Goal: Book appointment/travel/reservation

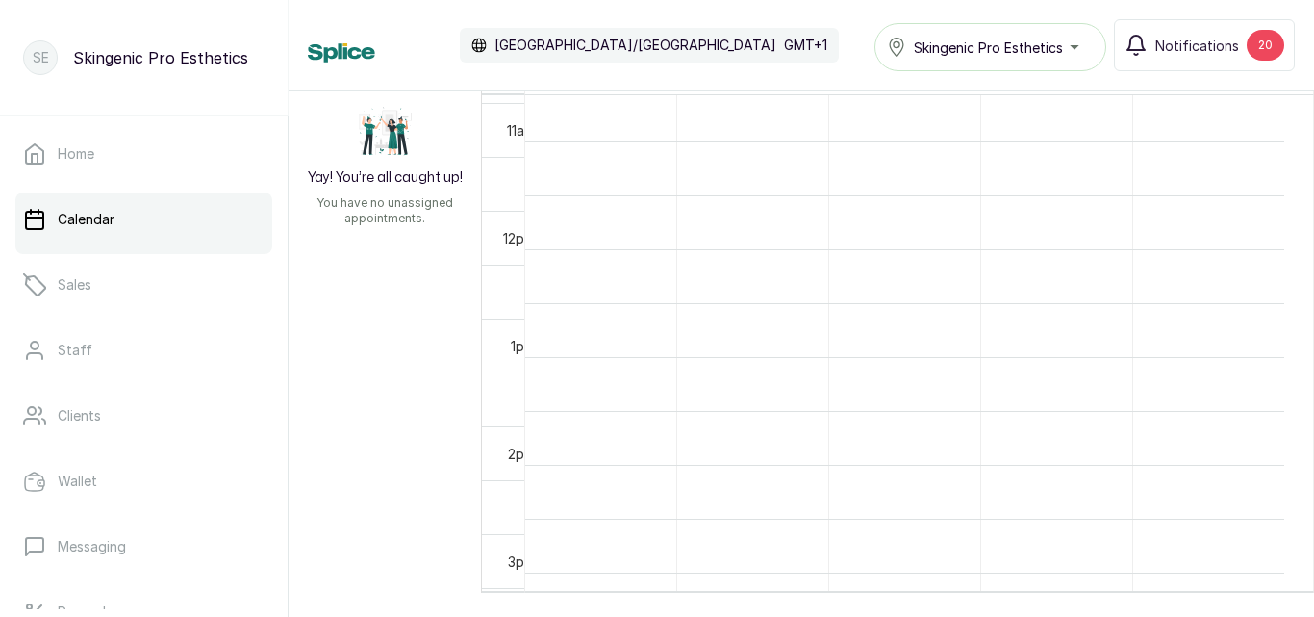
scroll to position [854, 0]
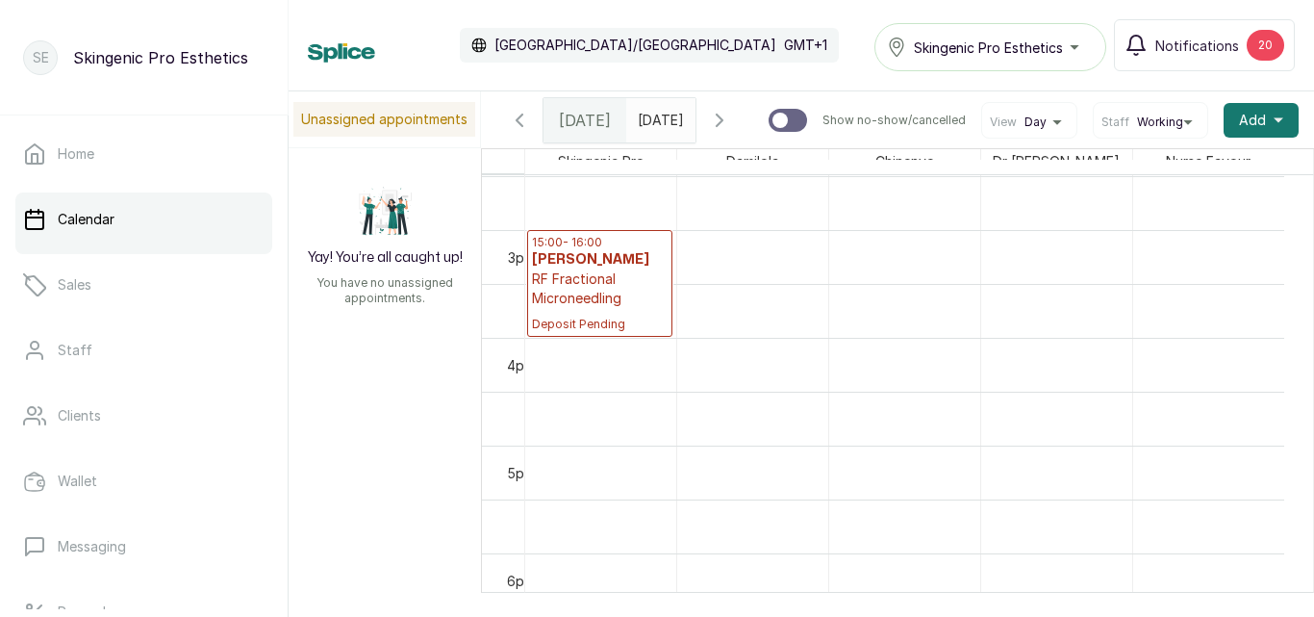
click at [609, 282] on p "RF Fractional Microneedling" at bounding box center [600, 288] width 136 height 38
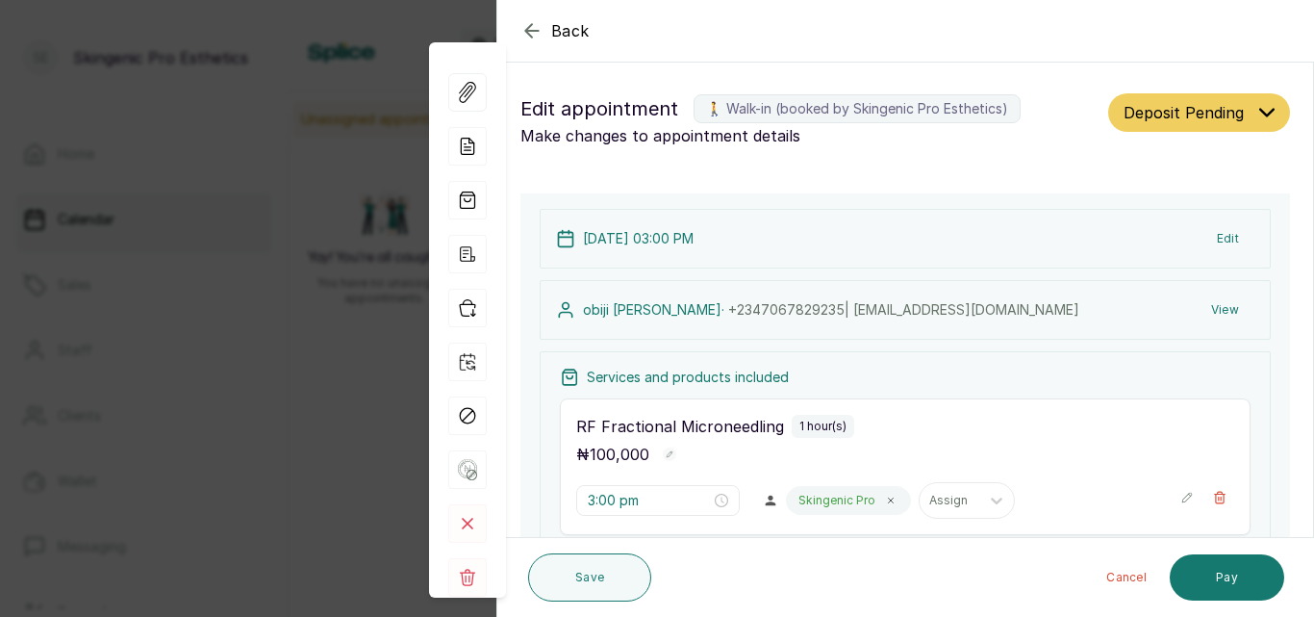
click at [1212, 232] on button "Edit" at bounding box center [1228, 238] width 53 height 35
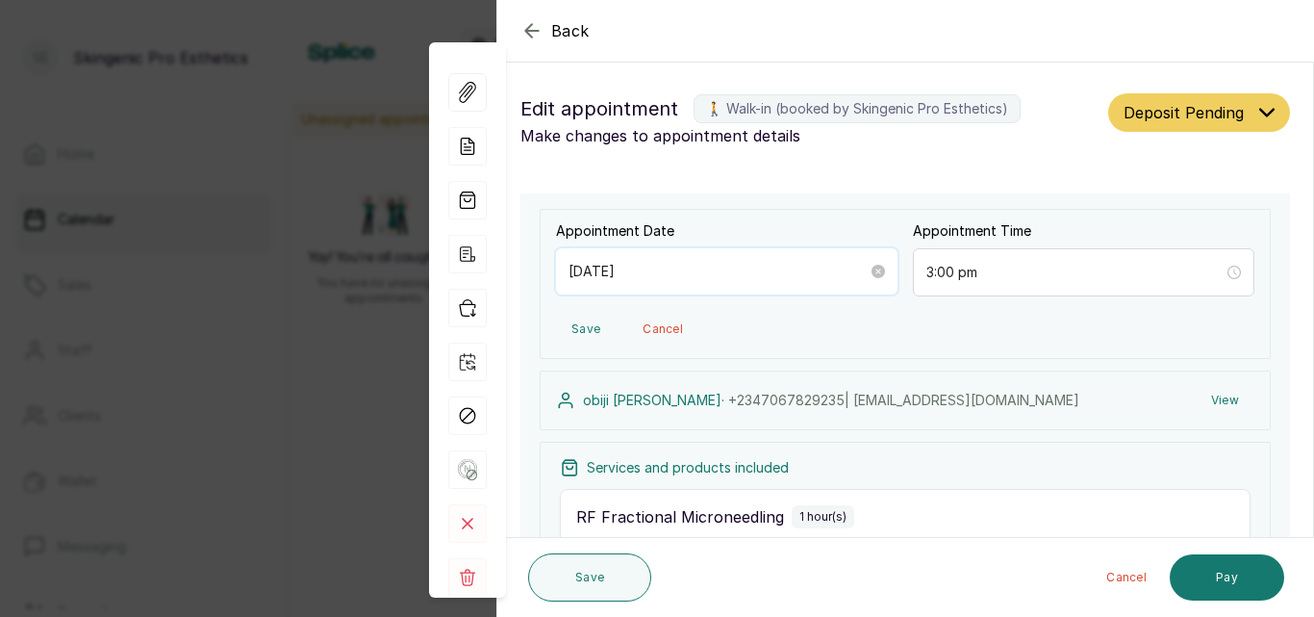
click at [623, 275] on input "[DATE]" at bounding box center [718, 271] width 299 height 21
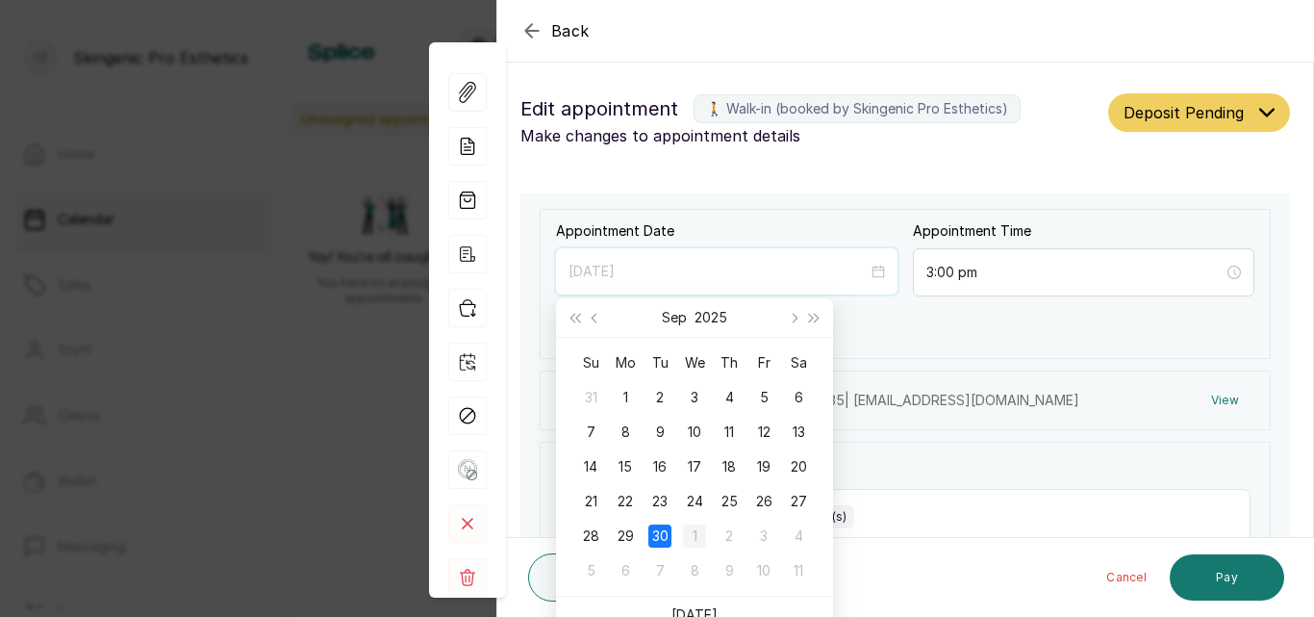
type input "[DATE]"
click at [693, 540] on div "1" at bounding box center [694, 535] width 23 height 23
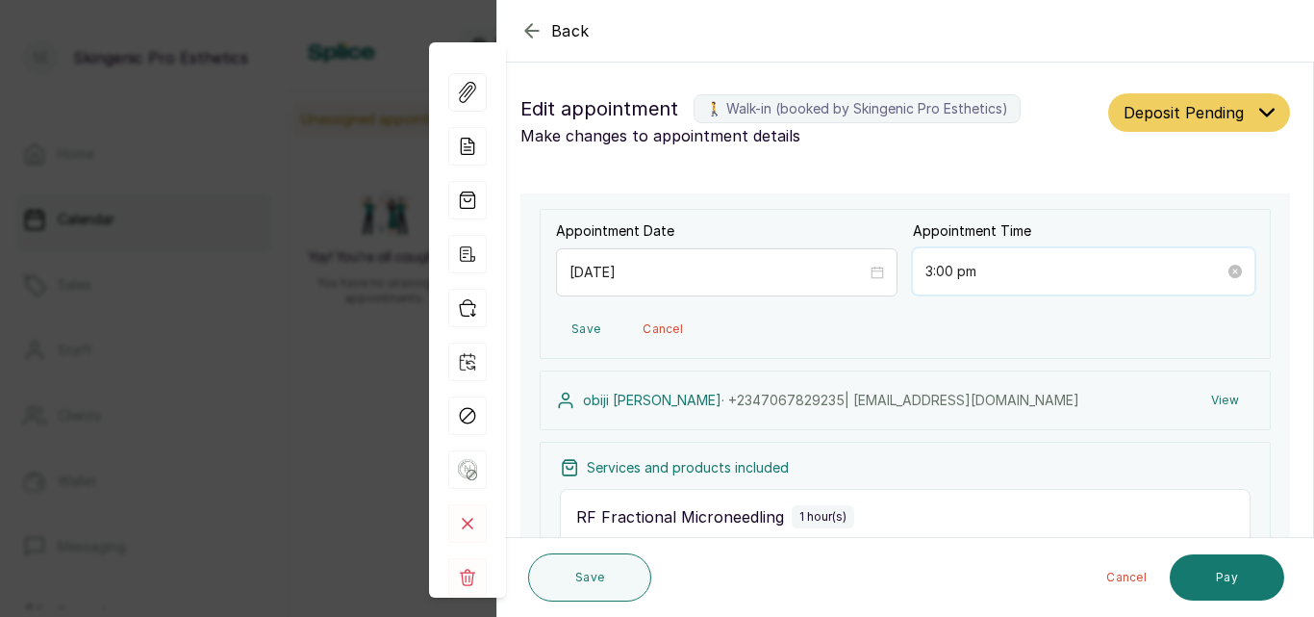
click at [1058, 262] on input "3:00 pm" at bounding box center [1075, 271] width 299 height 21
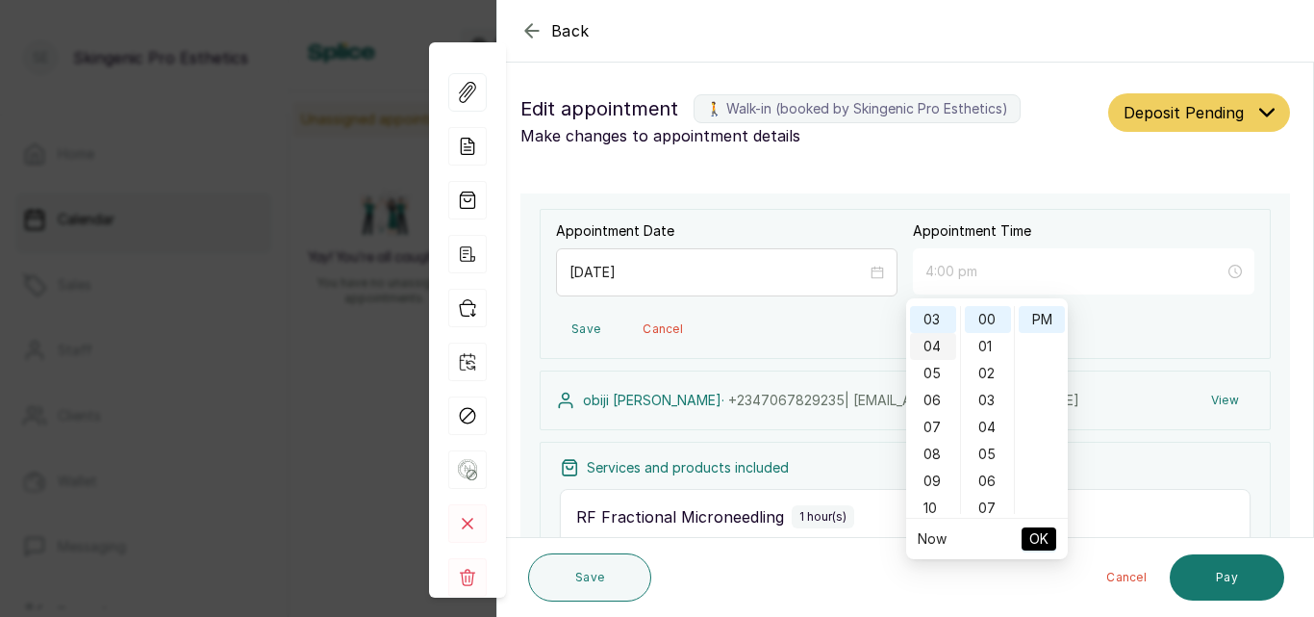
click at [942, 343] on div "04" at bounding box center [933, 346] width 46 height 27
click at [926, 323] on div "04" at bounding box center [933, 319] width 46 height 27
type input "4:00 pm"
click at [1040, 541] on span "OK" at bounding box center [1039, 539] width 19 height 37
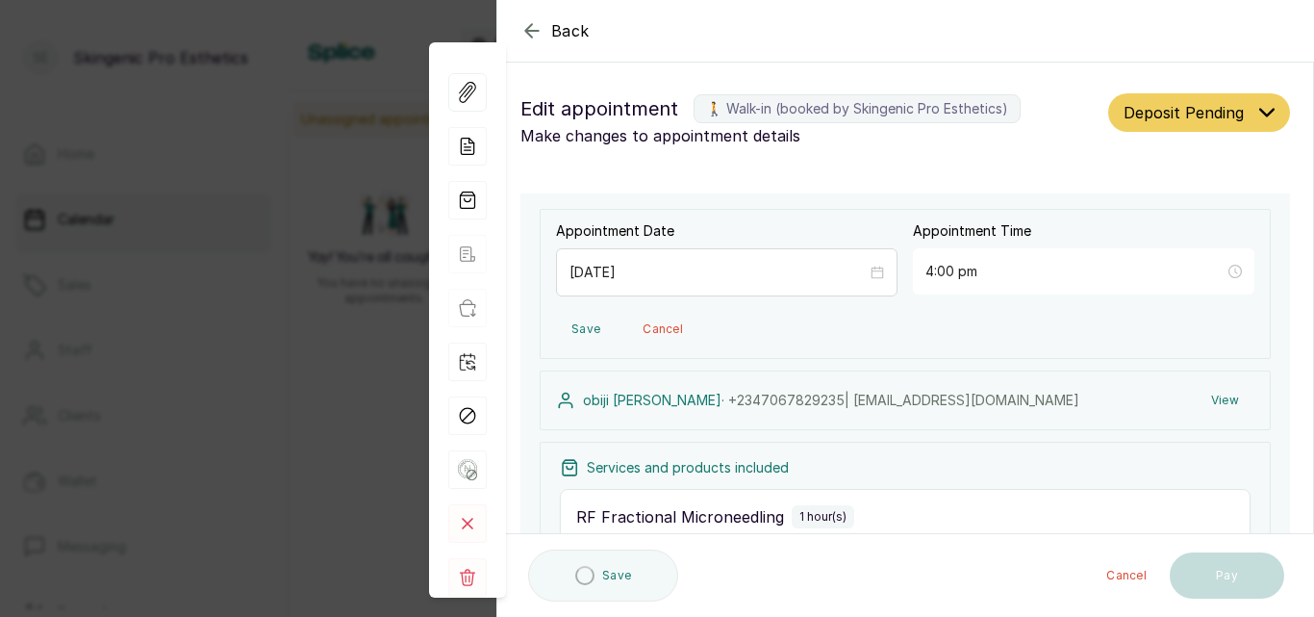
type input "4:00 pm"
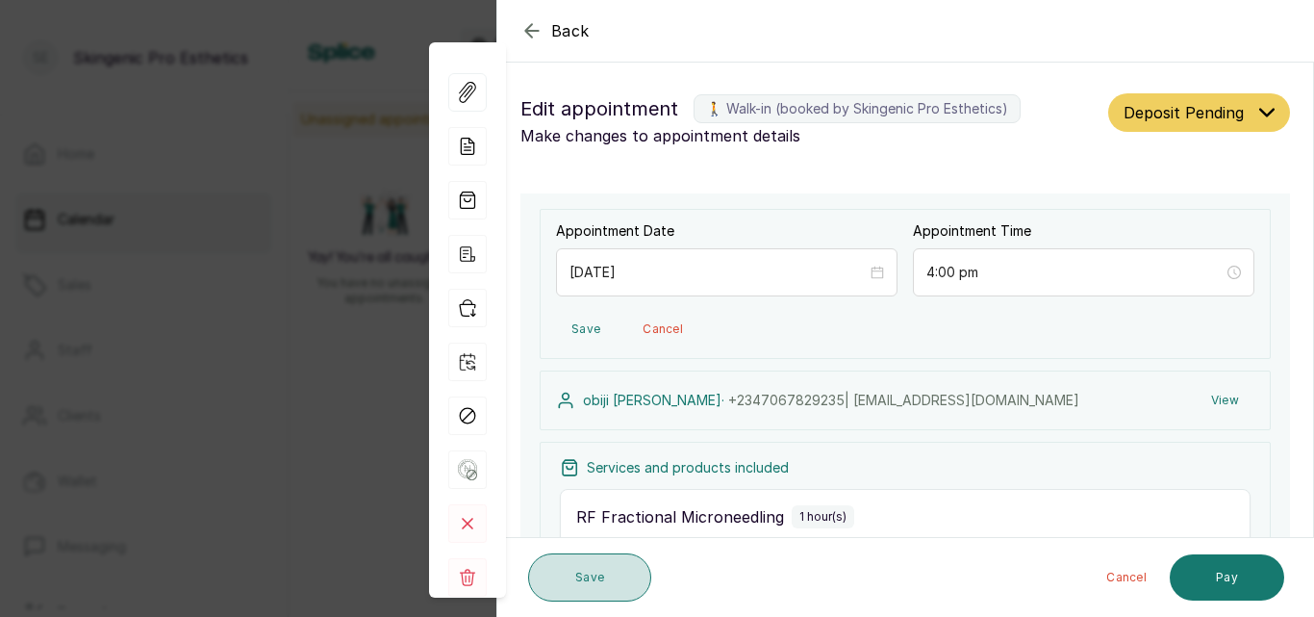
click at [590, 556] on button "Save" at bounding box center [589, 577] width 123 height 48
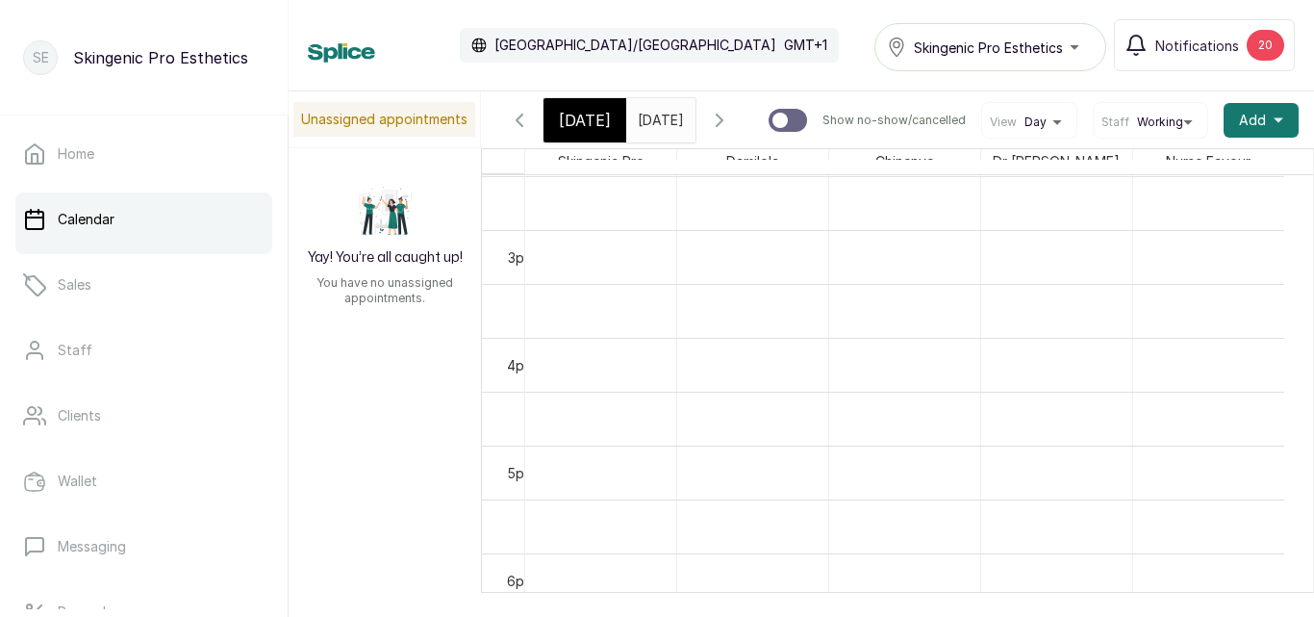
click at [658, 121] on input "[DATE]" at bounding box center [642, 115] width 31 height 33
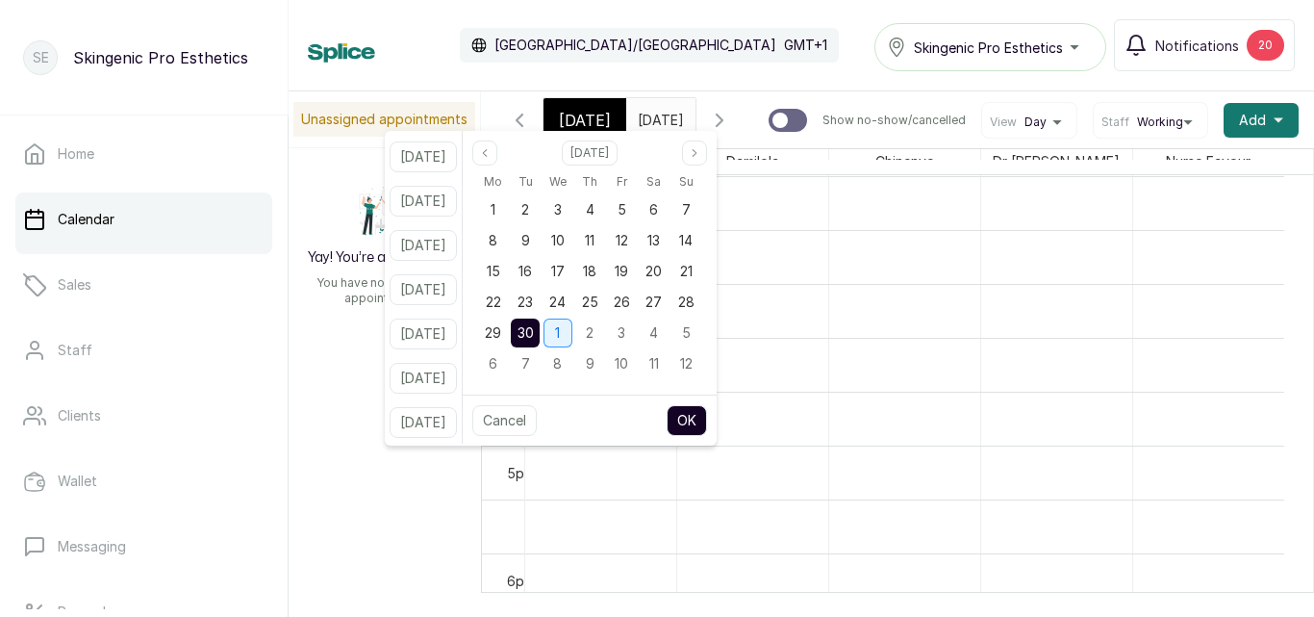
click at [573, 335] on div "1" at bounding box center [558, 333] width 29 height 29
click at [707, 417] on button "OK" at bounding box center [687, 420] width 40 height 31
type input "[DATE]"
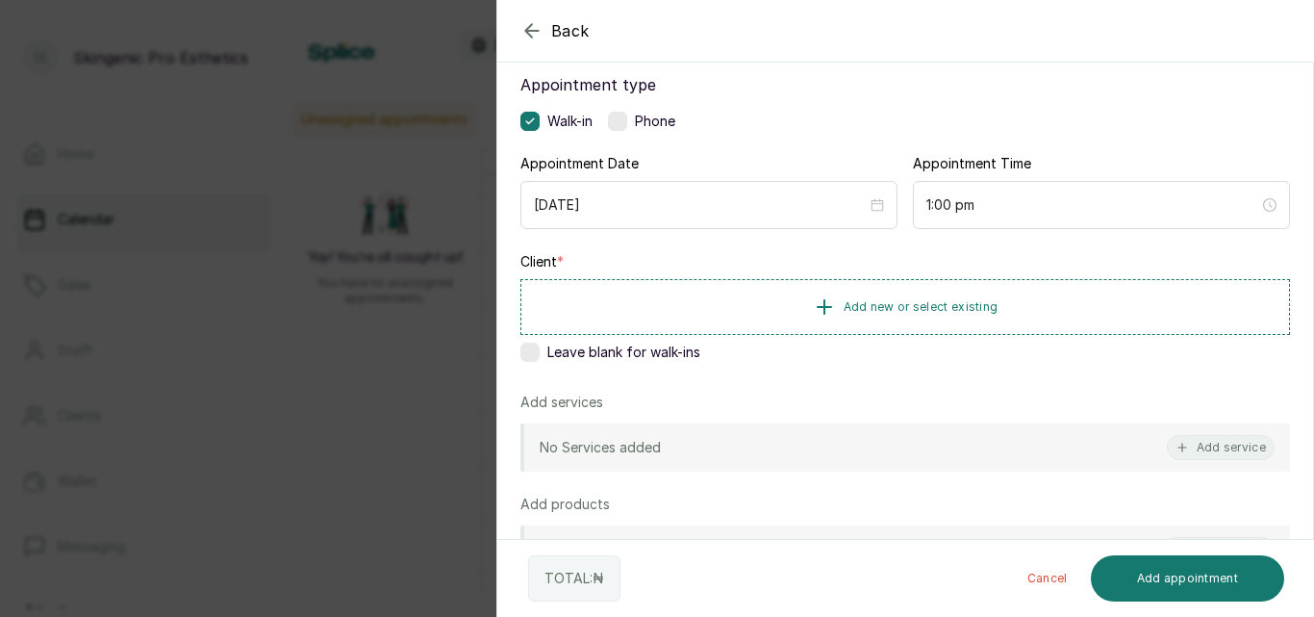
scroll to position [105, 0]
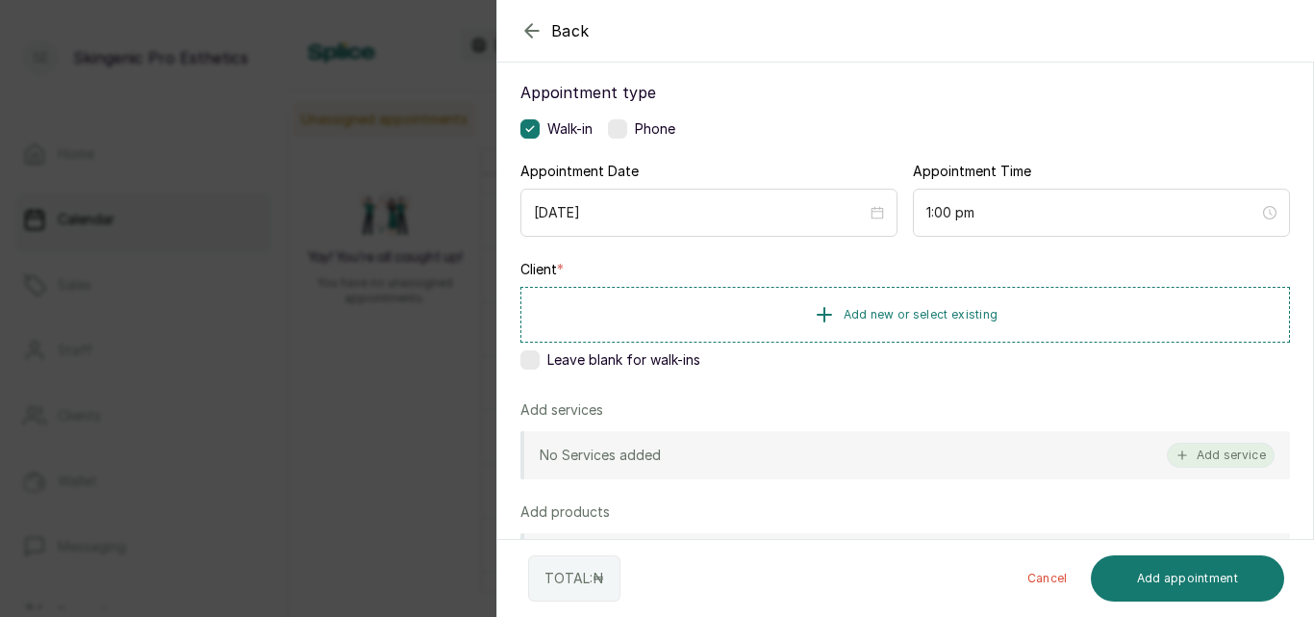
click at [1207, 451] on button "Add service" at bounding box center [1221, 455] width 108 height 25
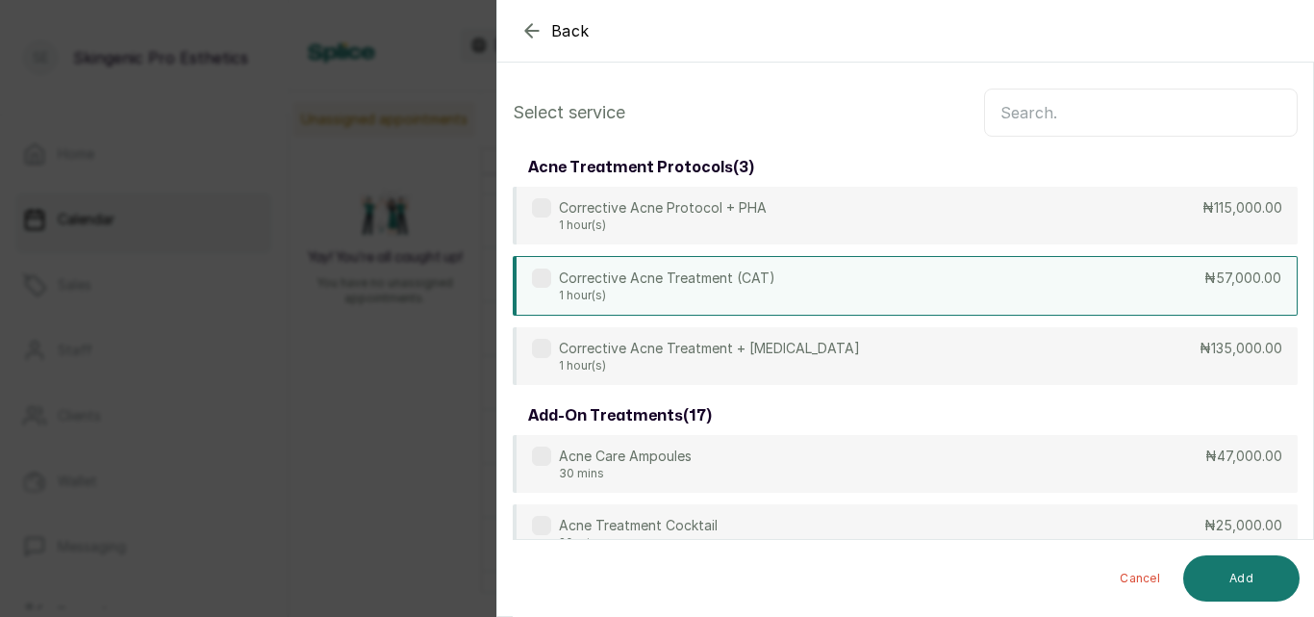
scroll to position [20, 0]
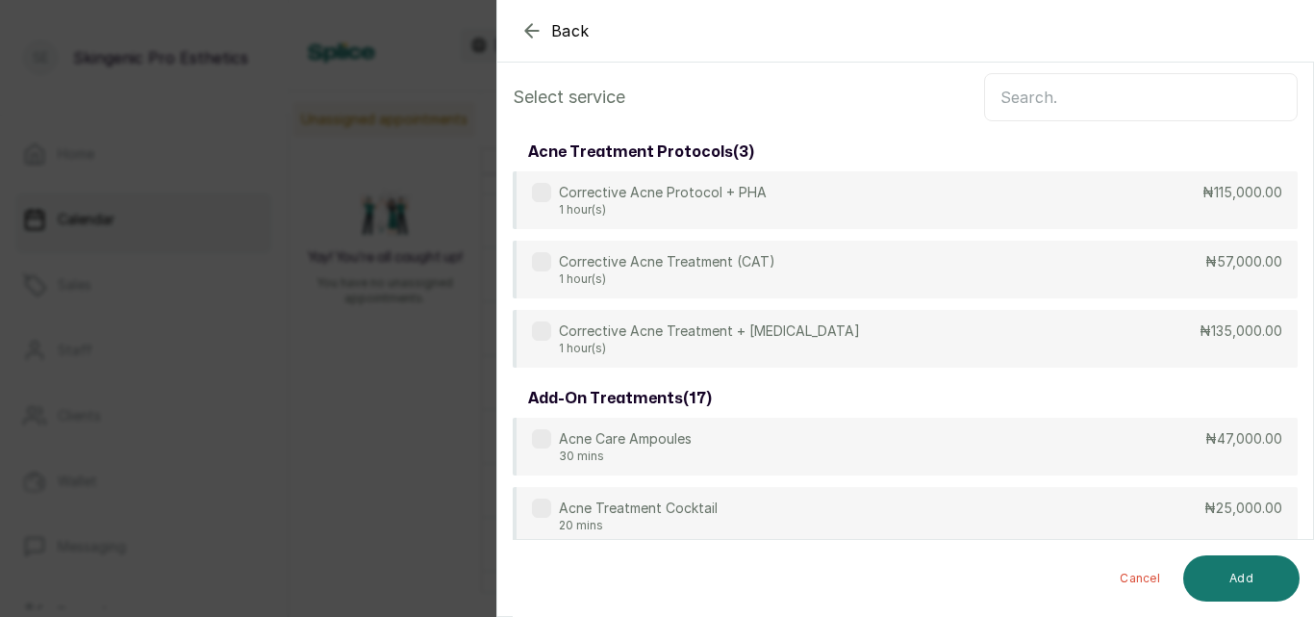
click at [1125, 112] on input "text" at bounding box center [1141, 97] width 314 height 48
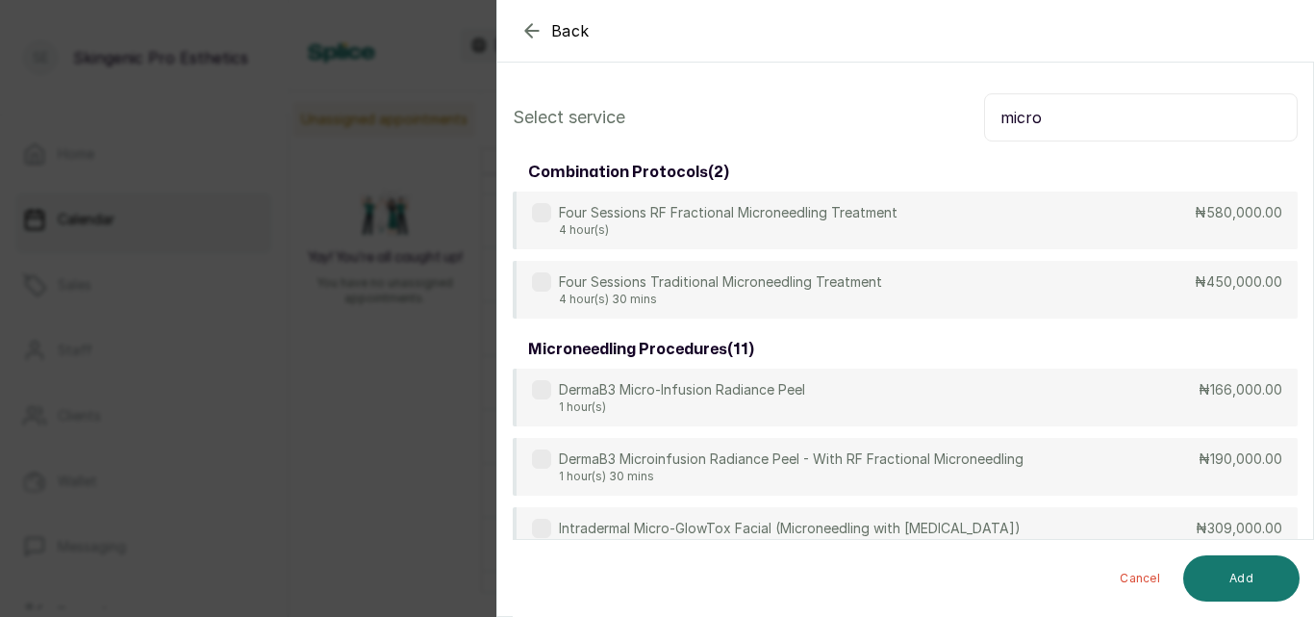
type input "micro"
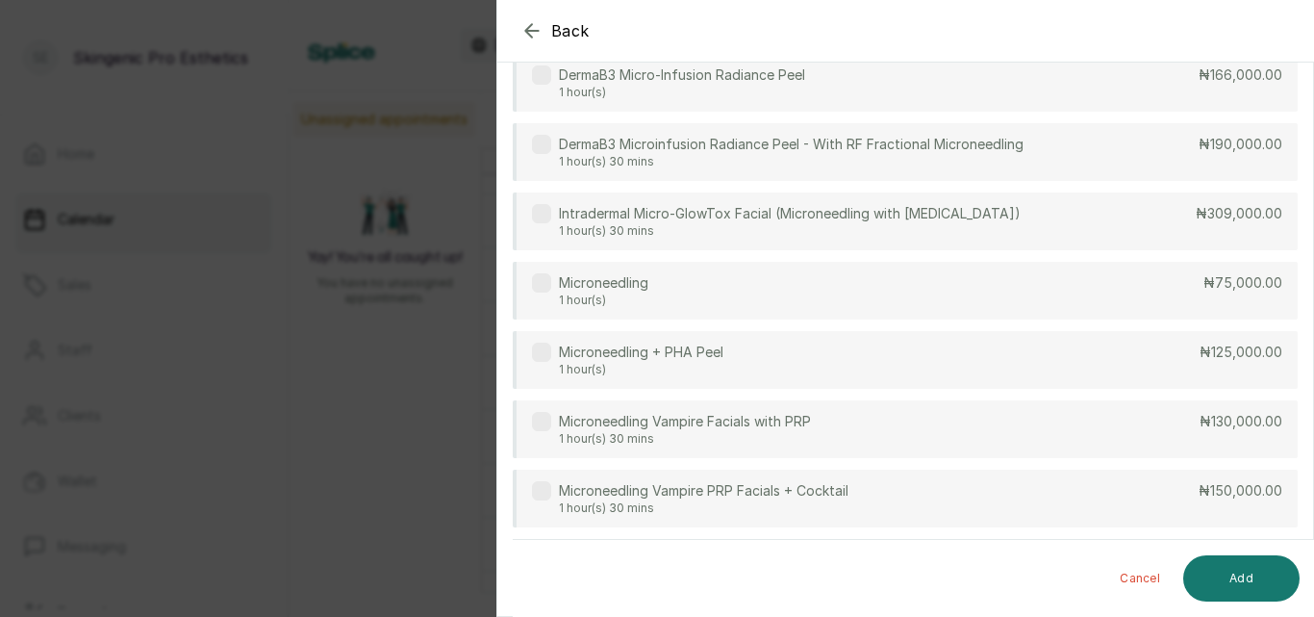
scroll to position [322, 0]
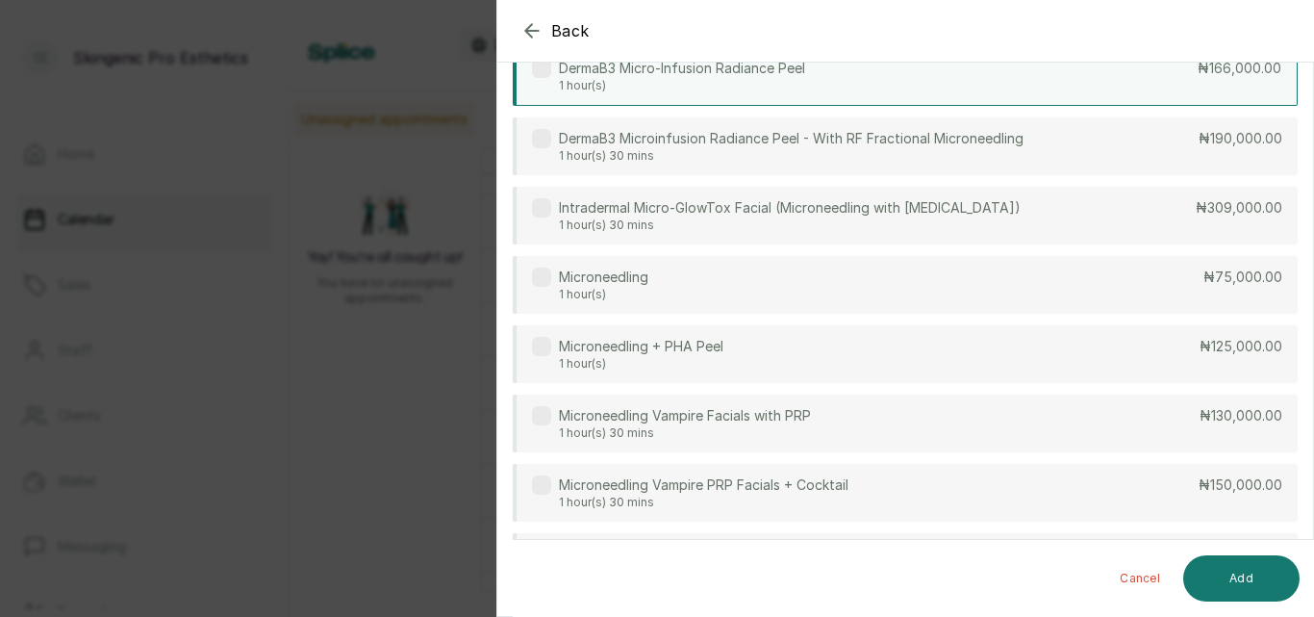
click at [1144, 85] on div "DermaB3 Micro-Infusion Radiance Peel 1 hour(s) ₦166,000.00" at bounding box center [905, 76] width 785 height 60
click at [1247, 579] on button "Add" at bounding box center [1242, 578] width 116 height 46
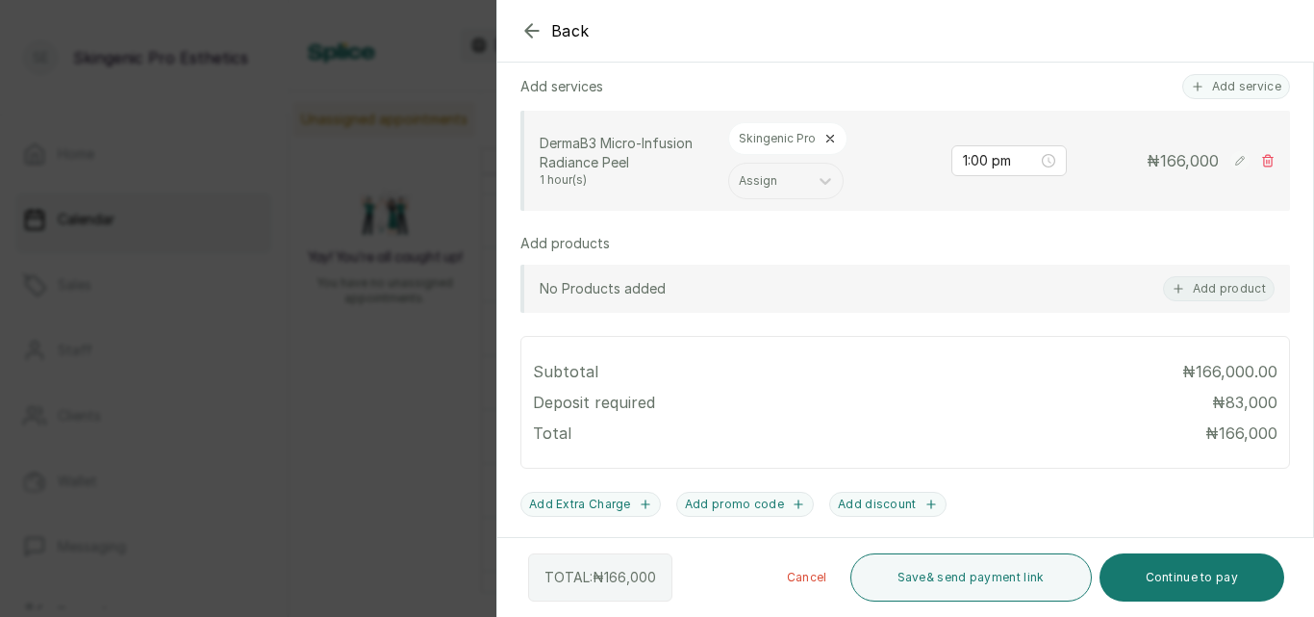
scroll to position [617, 0]
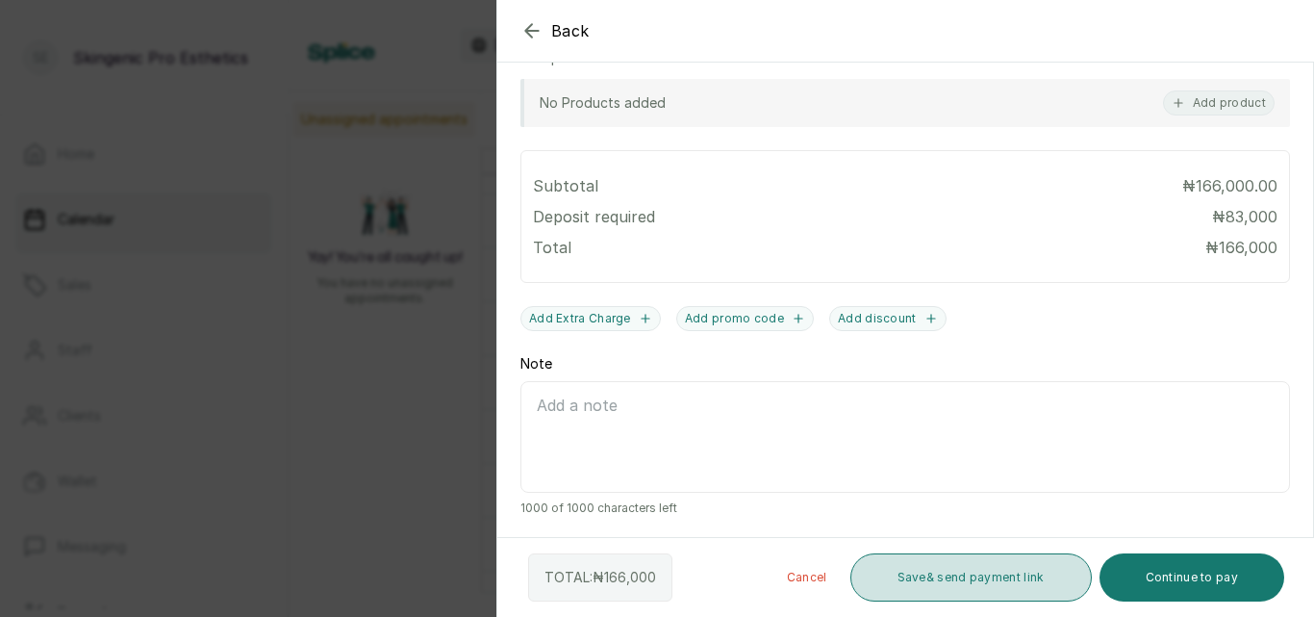
click at [959, 588] on button "Save & send payment link" at bounding box center [972, 577] width 242 height 48
click at [945, 553] on button "Save & send payment link" at bounding box center [972, 577] width 242 height 48
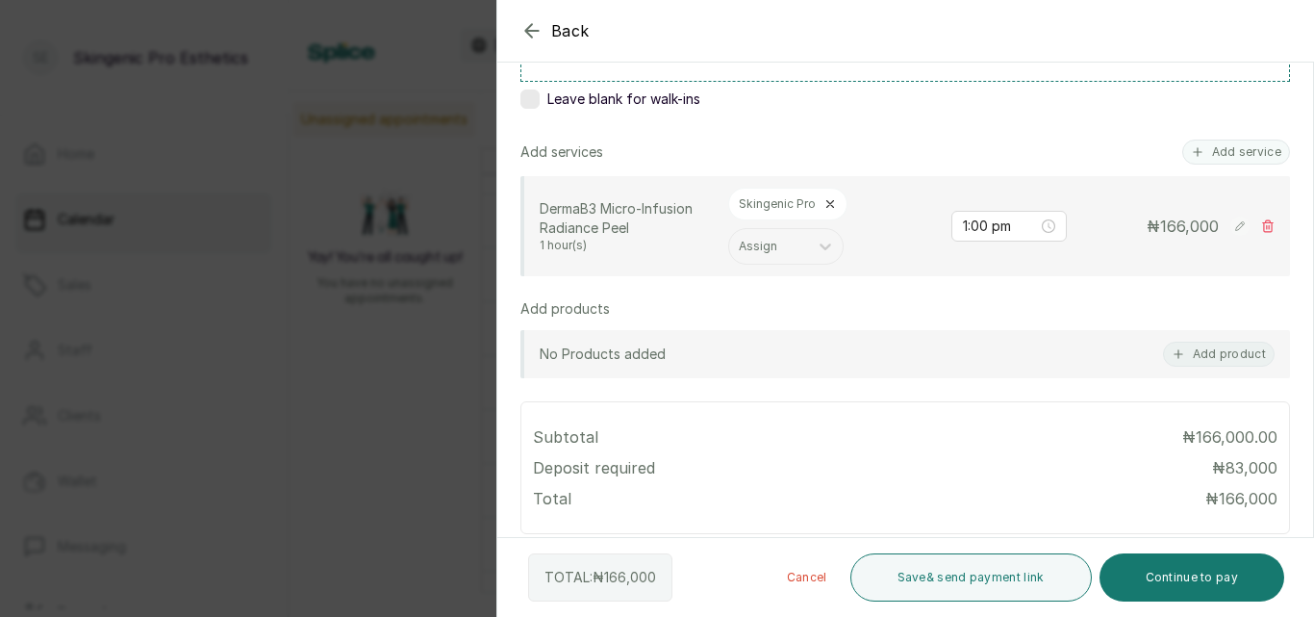
scroll to position [315, 0]
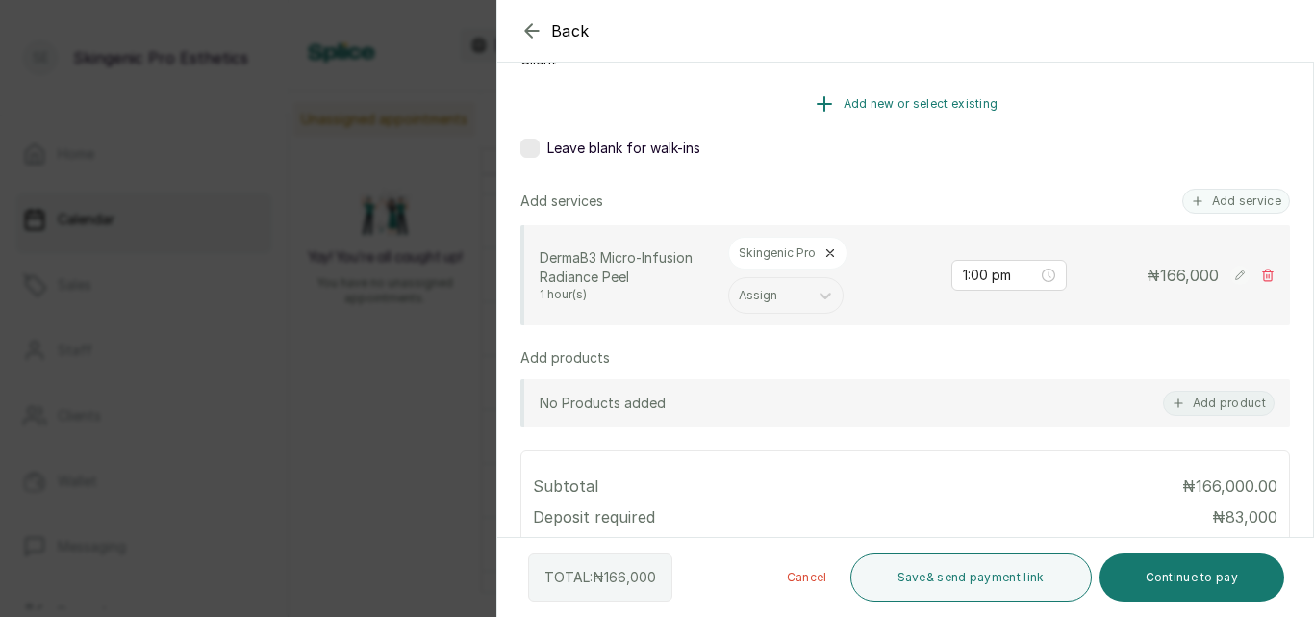
click at [820, 97] on icon "button" at bounding box center [824, 103] width 23 height 23
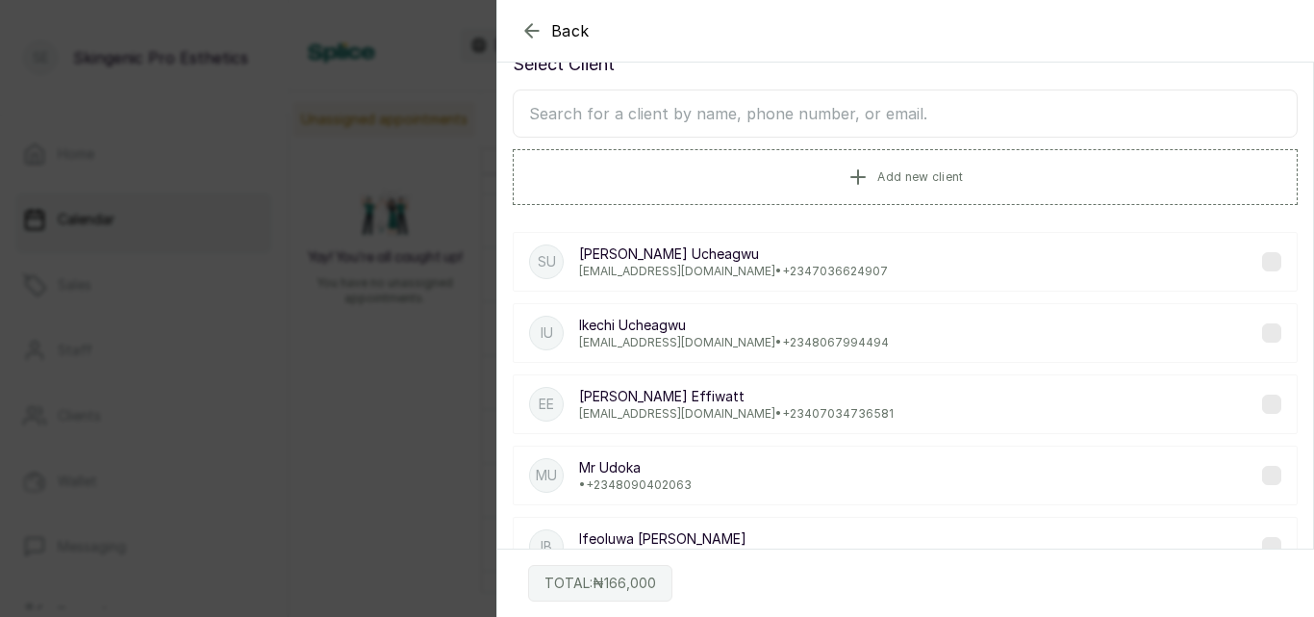
scroll to position [0, 0]
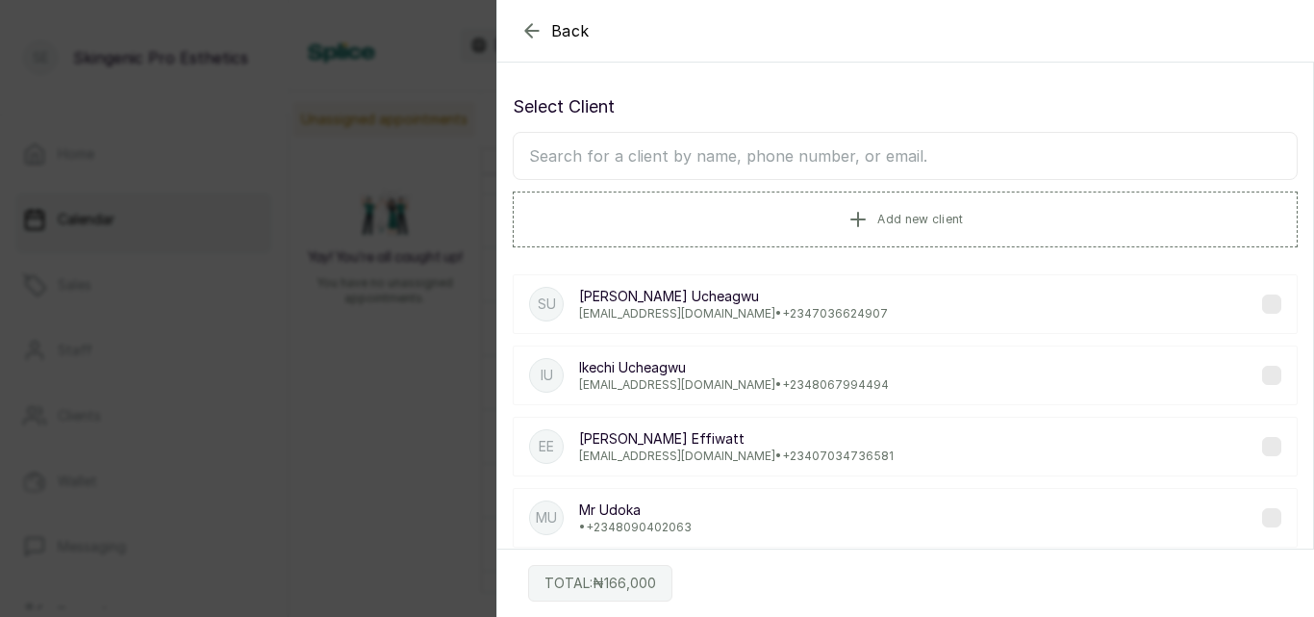
click at [1193, 155] on input "text" at bounding box center [905, 156] width 785 height 48
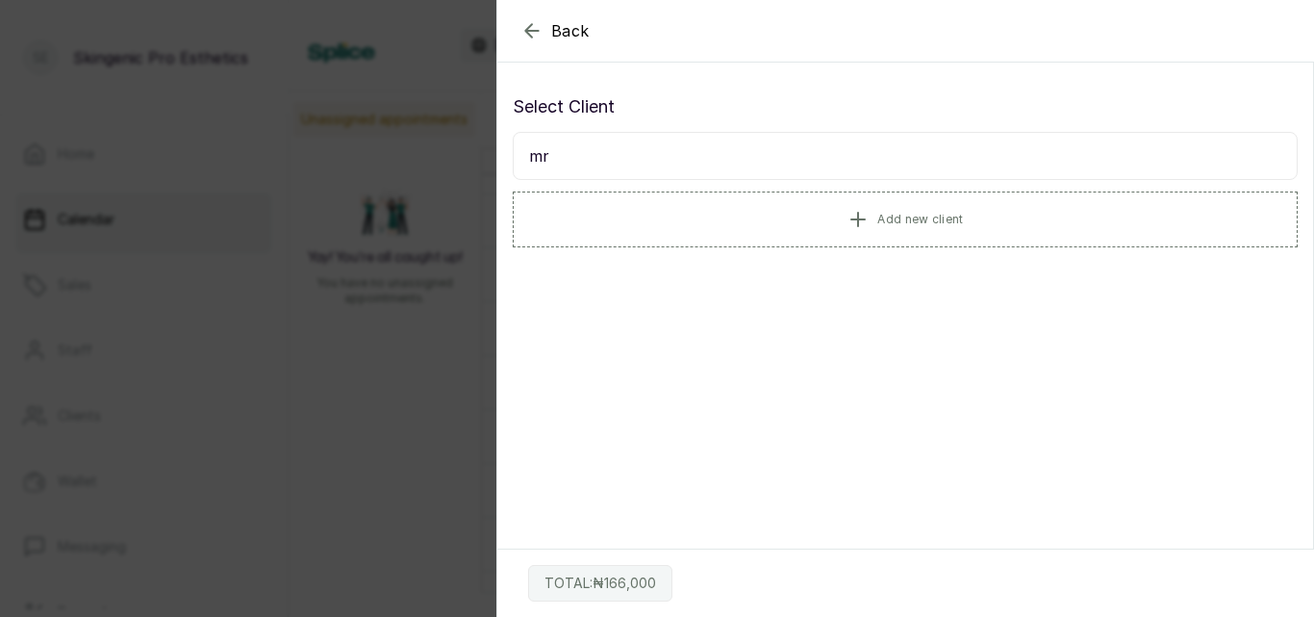
type input "m"
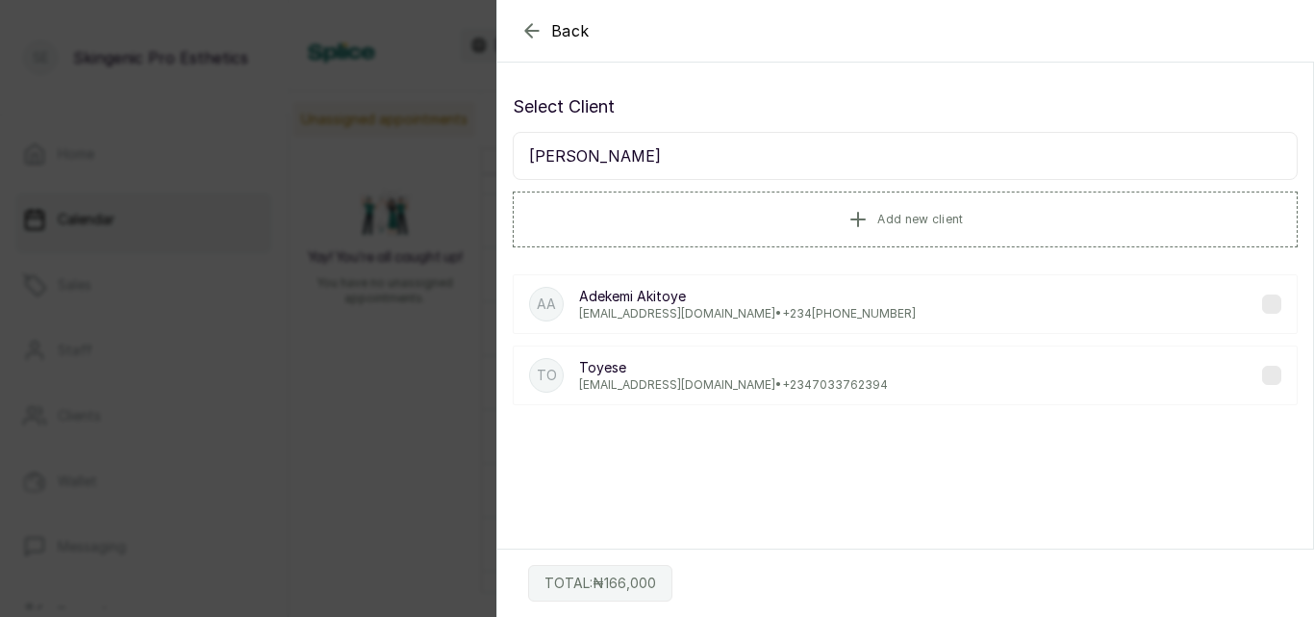
type input "[PERSON_NAME]"
click at [703, 390] on p "[EMAIL_ADDRESS][DOMAIN_NAME] • [PHONE_NUMBER]" at bounding box center [733, 384] width 309 height 15
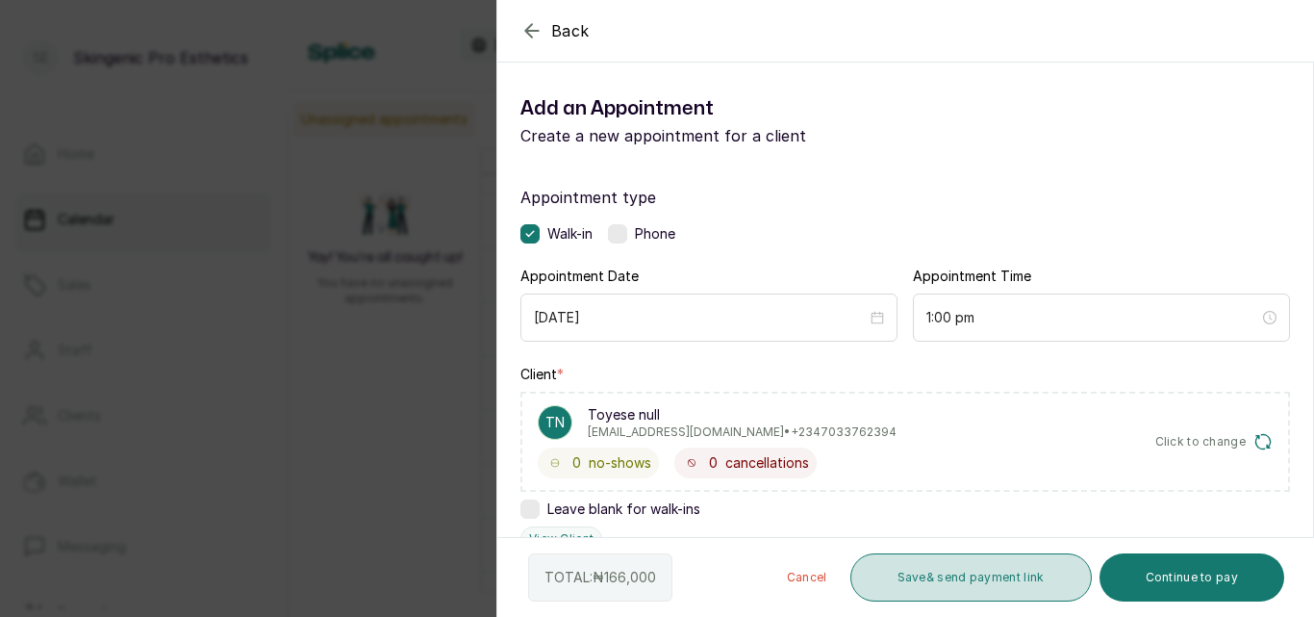
click at [935, 585] on button "Save & send payment link" at bounding box center [972, 577] width 242 height 48
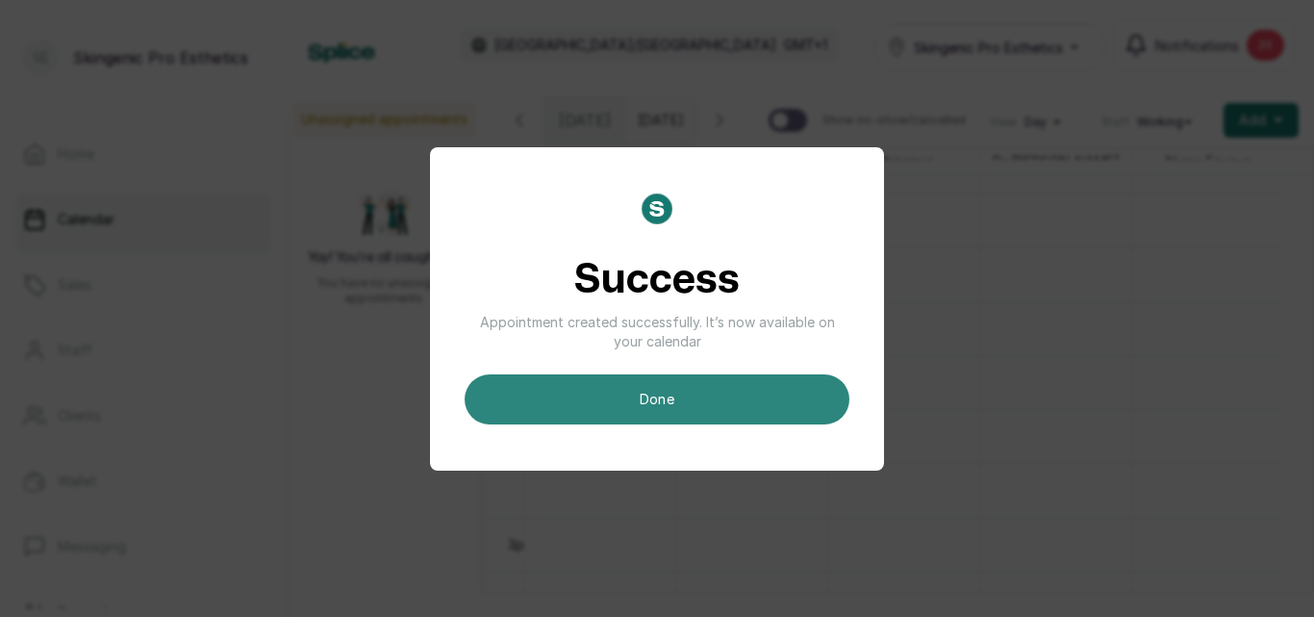
click at [670, 400] on button "done" at bounding box center [657, 399] width 385 height 50
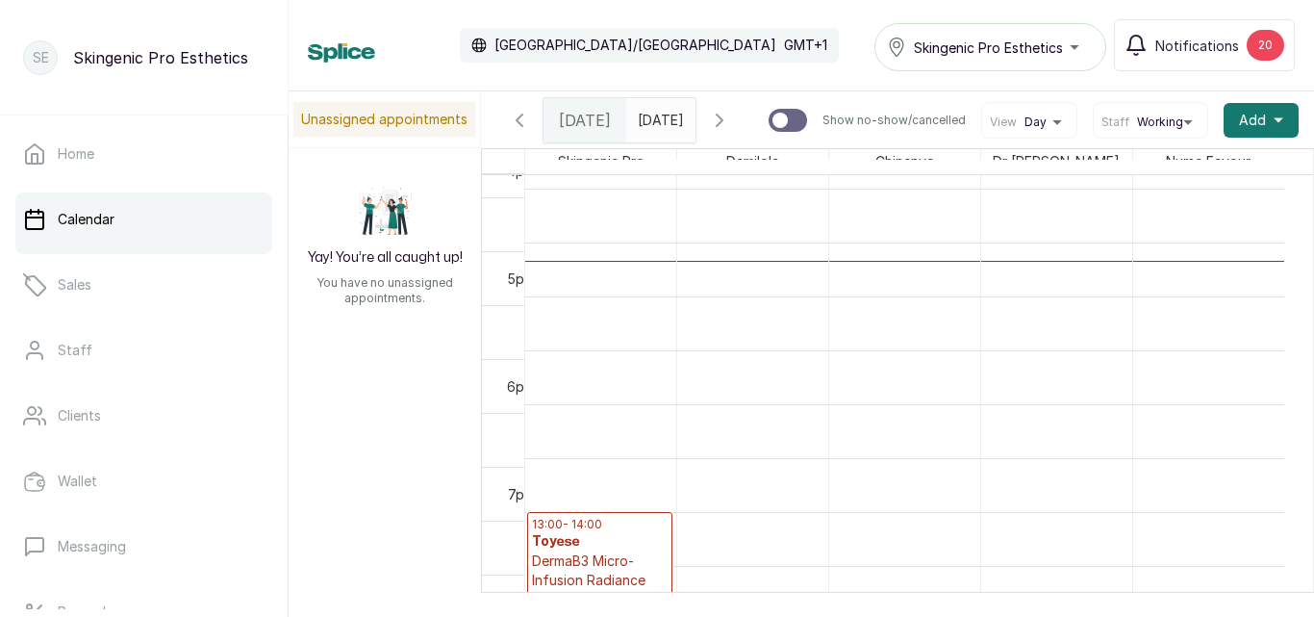
scroll to position [1064, 0]
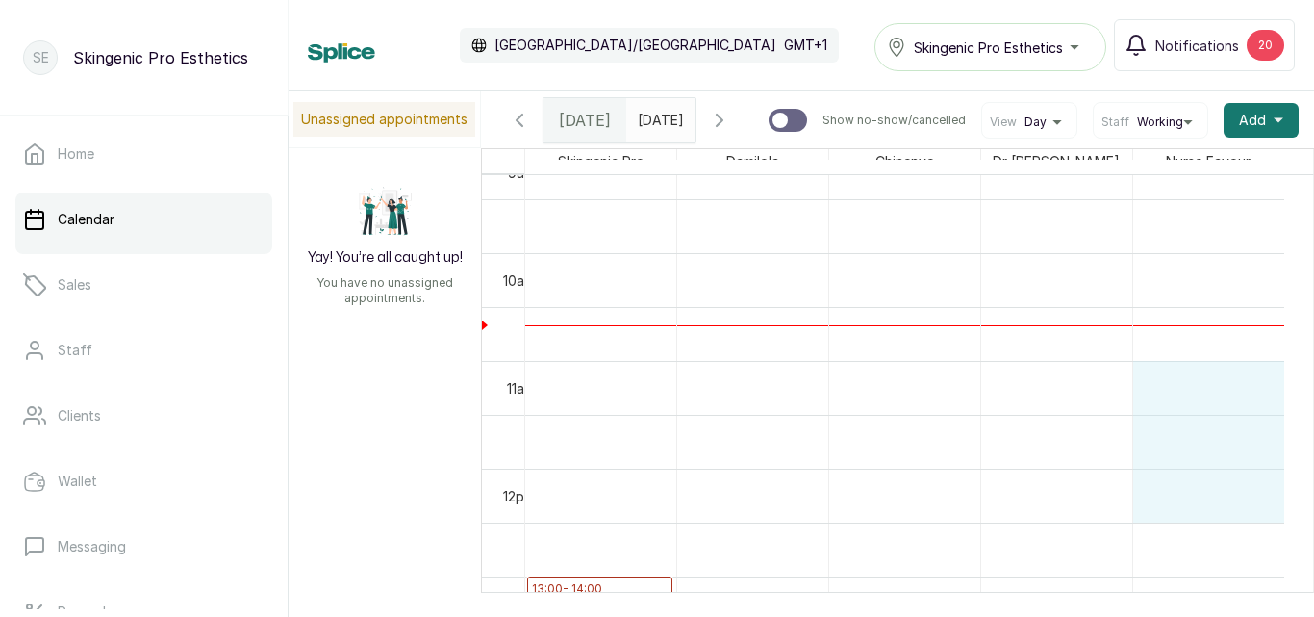
drag, startPoint x: 1267, startPoint y: 406, endPoint x: 1264, endPoint y: 478, distance: 72.2
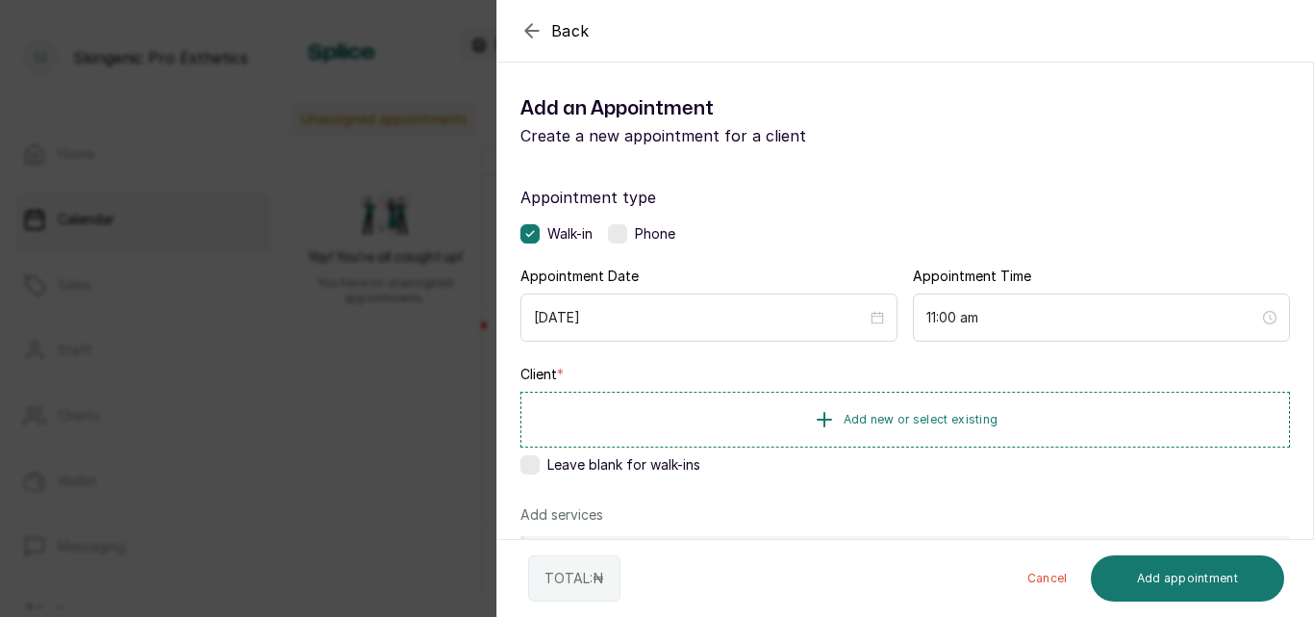
click at [529, 29] on icon "button" at bounding box center [532, 30] width 23 height 23
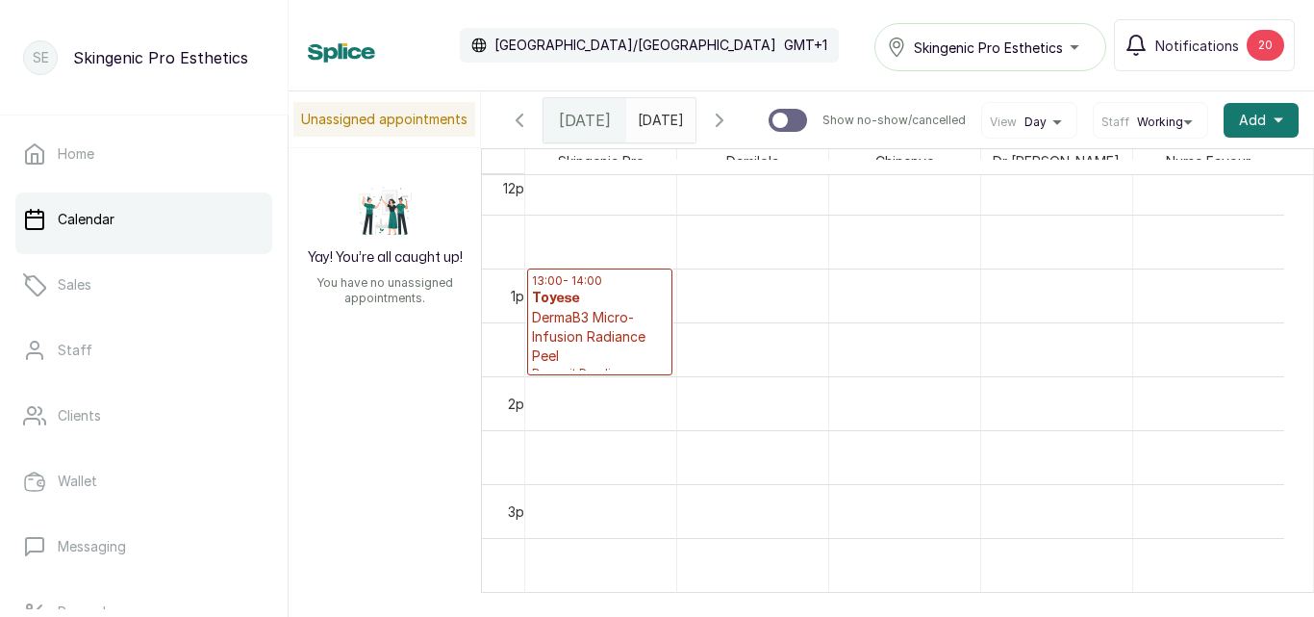
scroll to position [1324, 0]
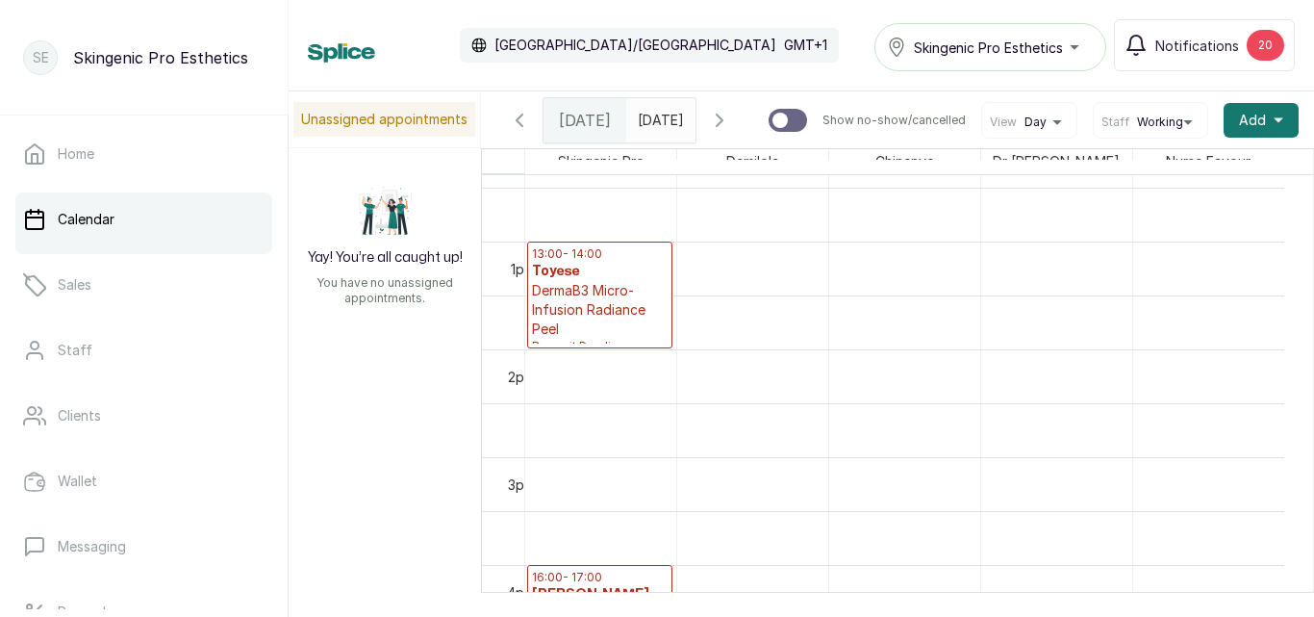
click at [610, 330] on p "DermaB3 Micro-Infusion Radiance Peel" at bounding box center [600, 310] width 136 height 58
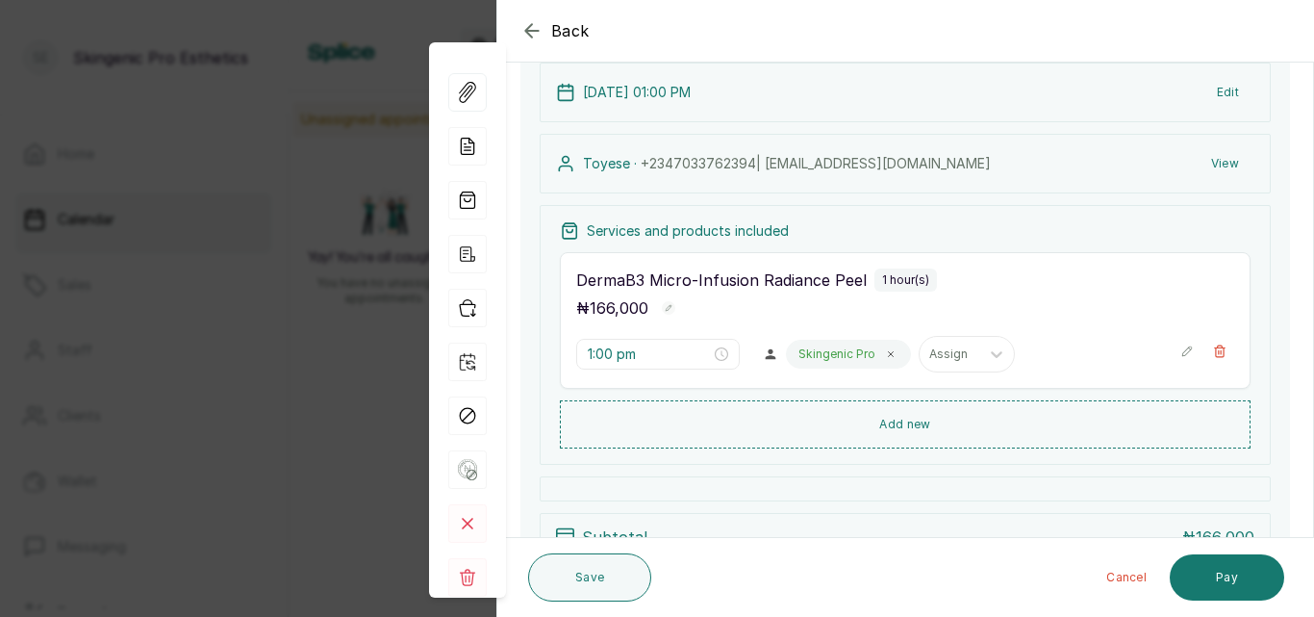
scroll to position [150, 0]
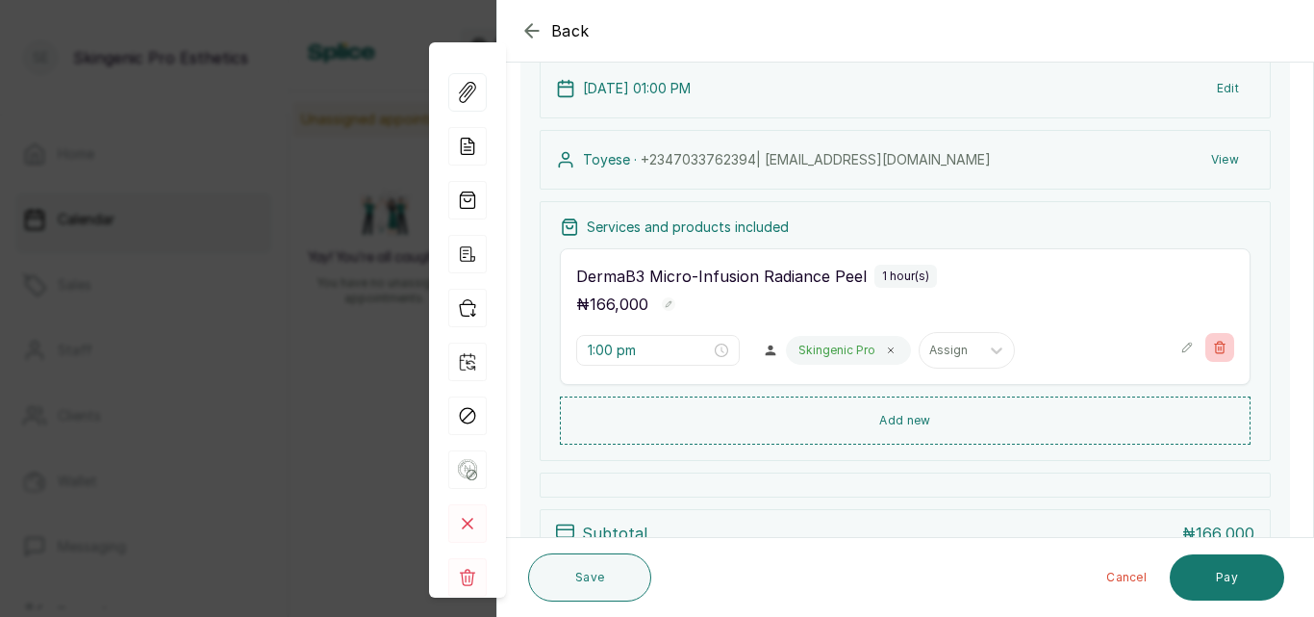
click at [1212, 350] on button "Show no-show/cancelled" at bounding box center [1220, 347] width 29 height 29
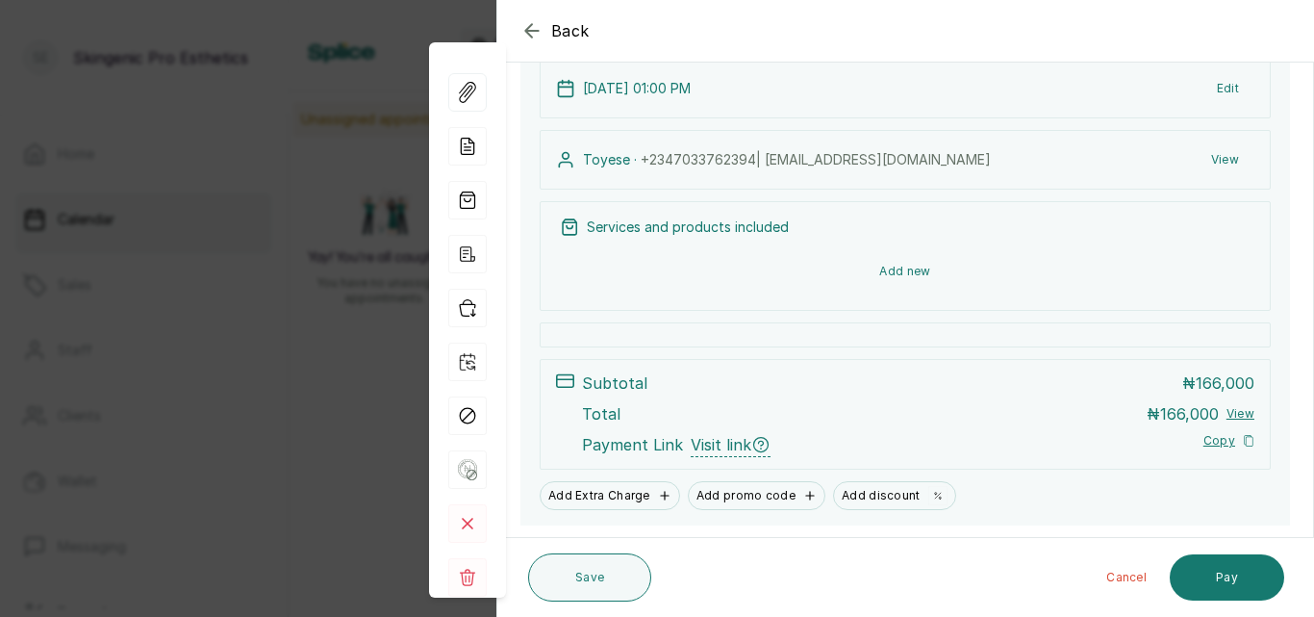
click at [902, 274] on button "Add new" at bounding box center [905, 271] width 691 height 46
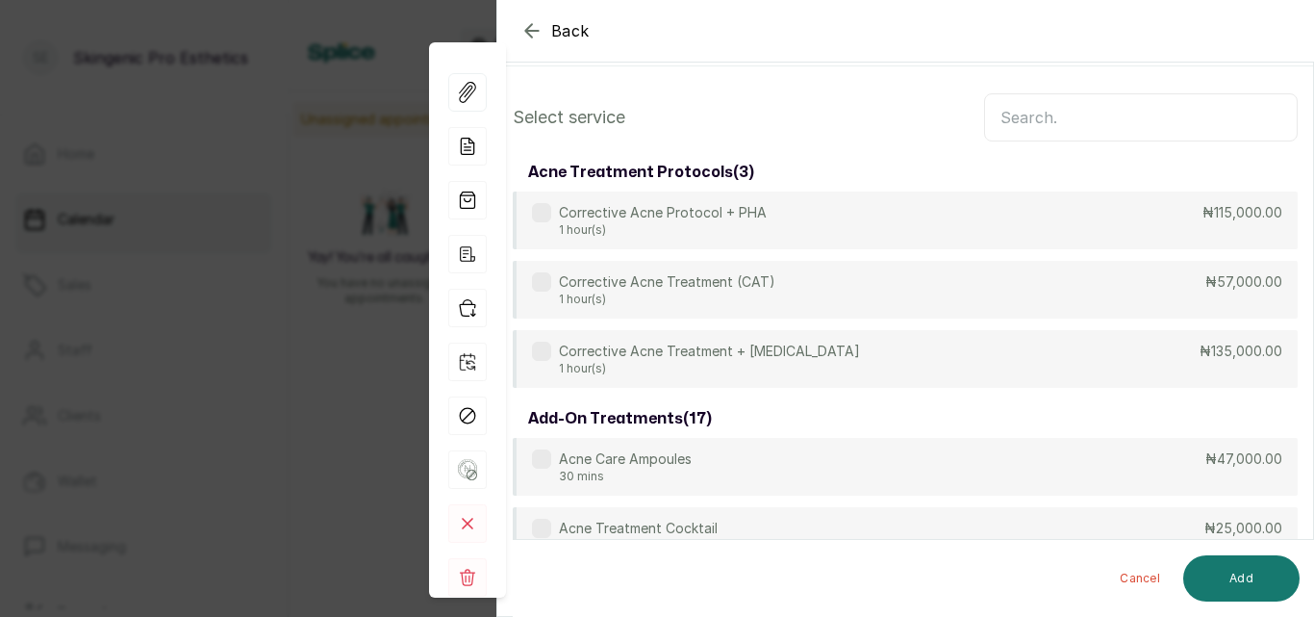
scroll to position [28, 0]
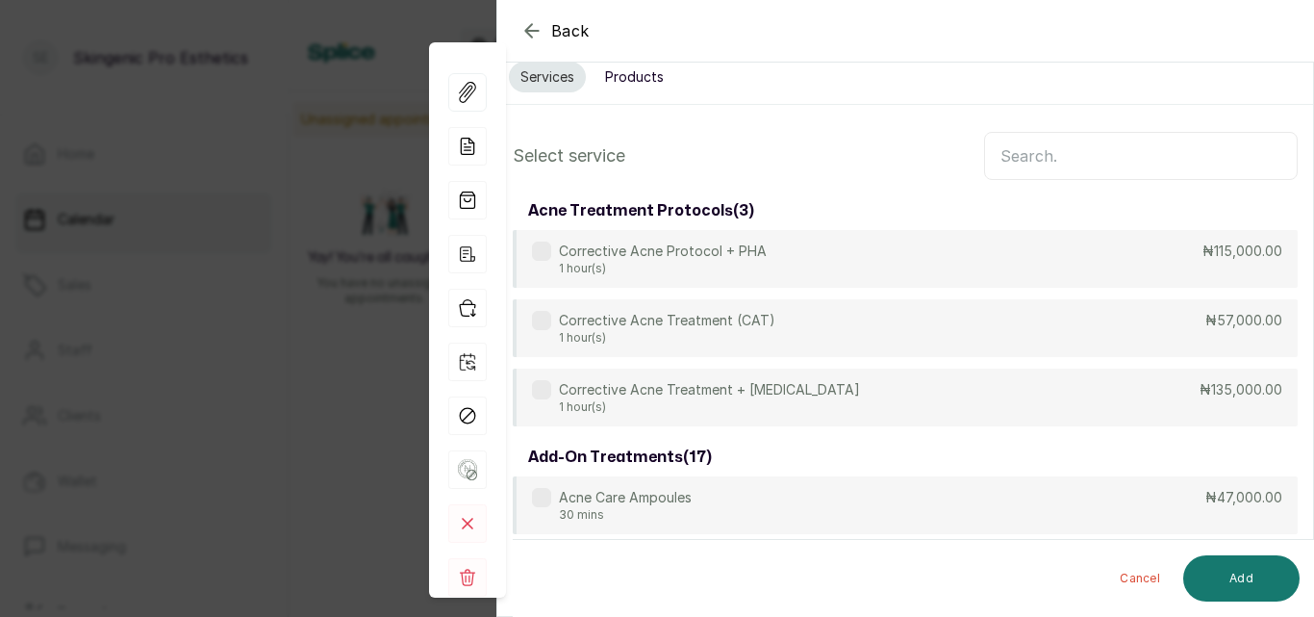
click at [1122, 161] on input "text" at bounding box center [1141, 156] width 314 height 48
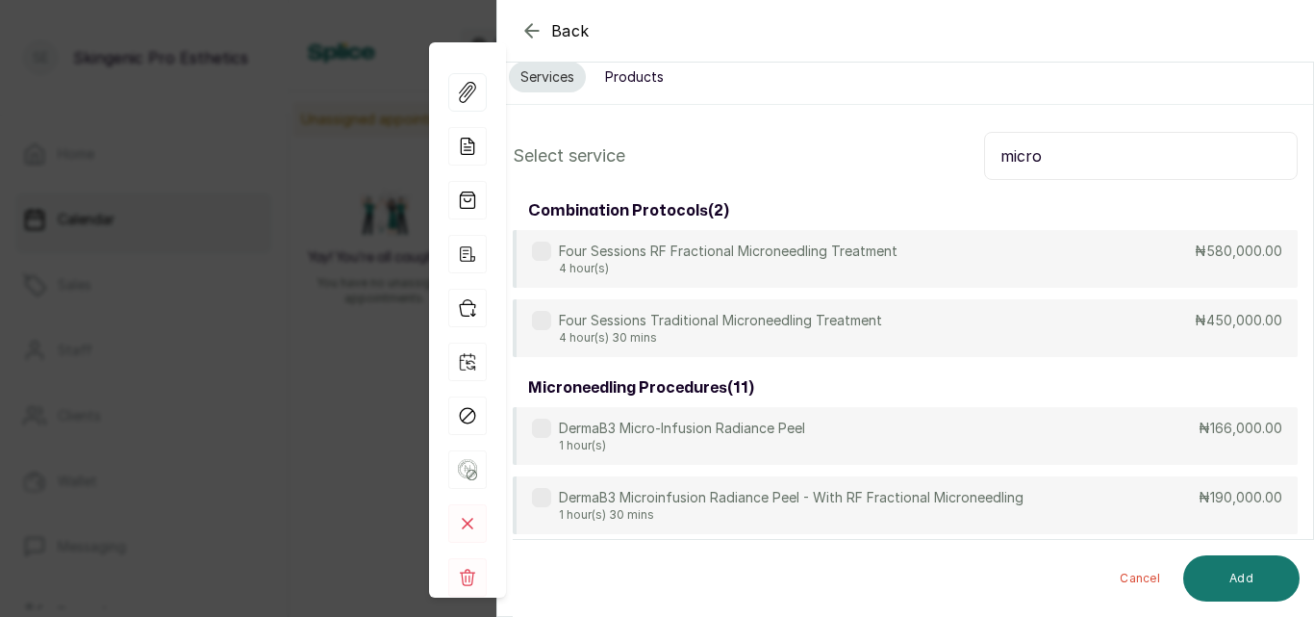
type input "micro"
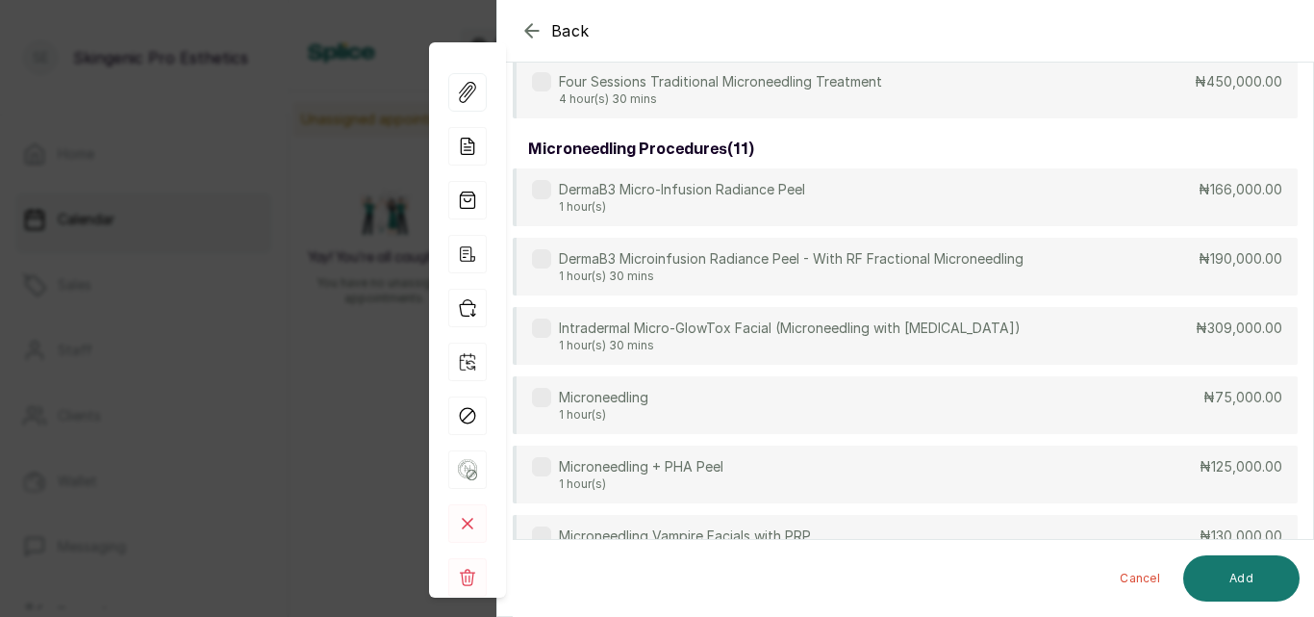
scroll to position [286, 0]
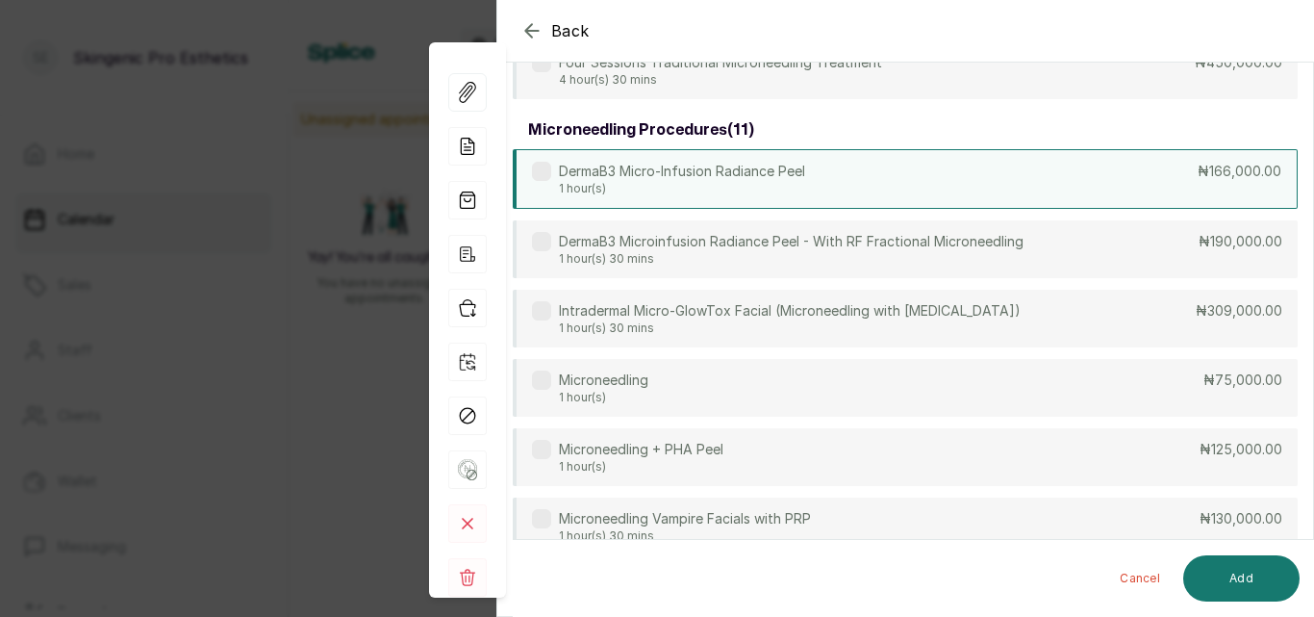
click at [873, 174] on div "DermaB3 Micro-Infusion Radiance Peel 1 hour(s) ₦166,000.00" at bounding box center [905, 179] width 785 height 60
click at [1215, 575] on button "Add" at bounding box center [1242, 578] width 116 height 46
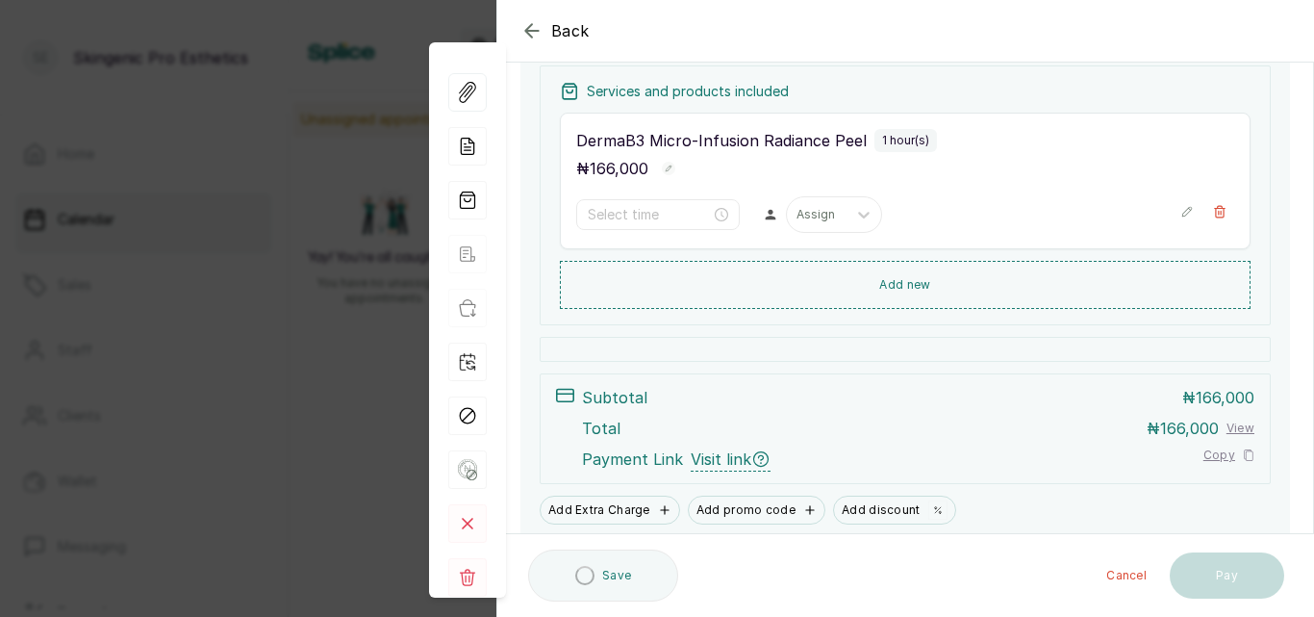
type input "1:00 pm"
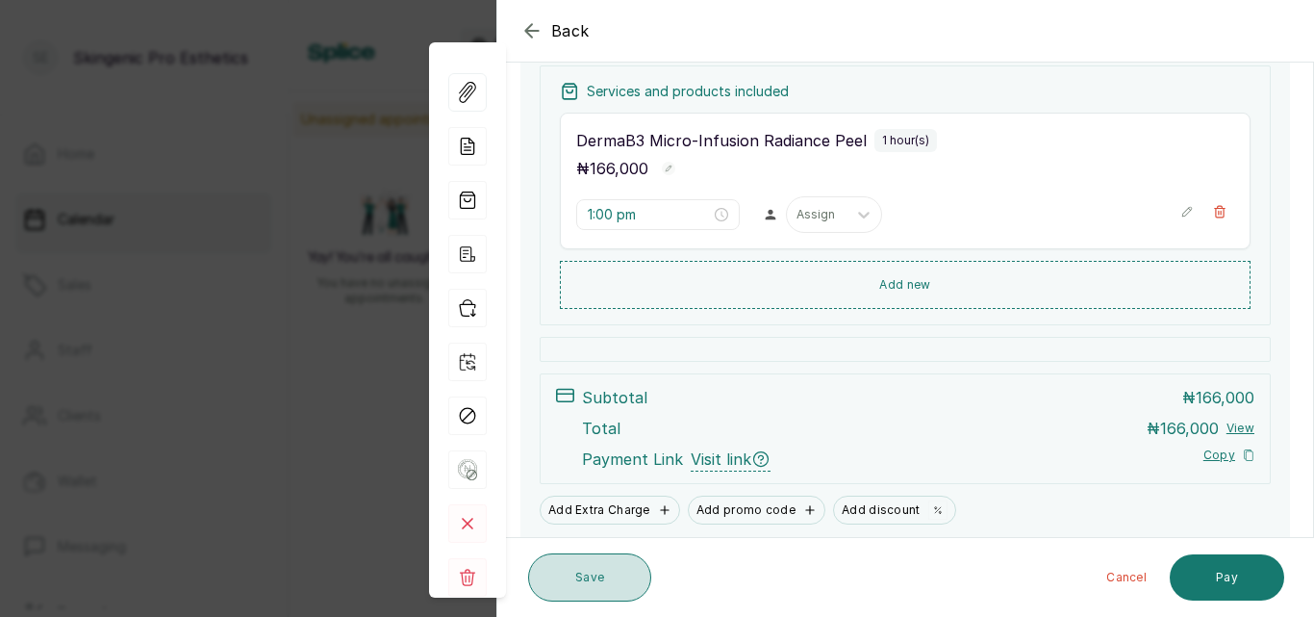
click at [603, 574] on button "Save" at bounding box center [589, 577] width 123 height 48
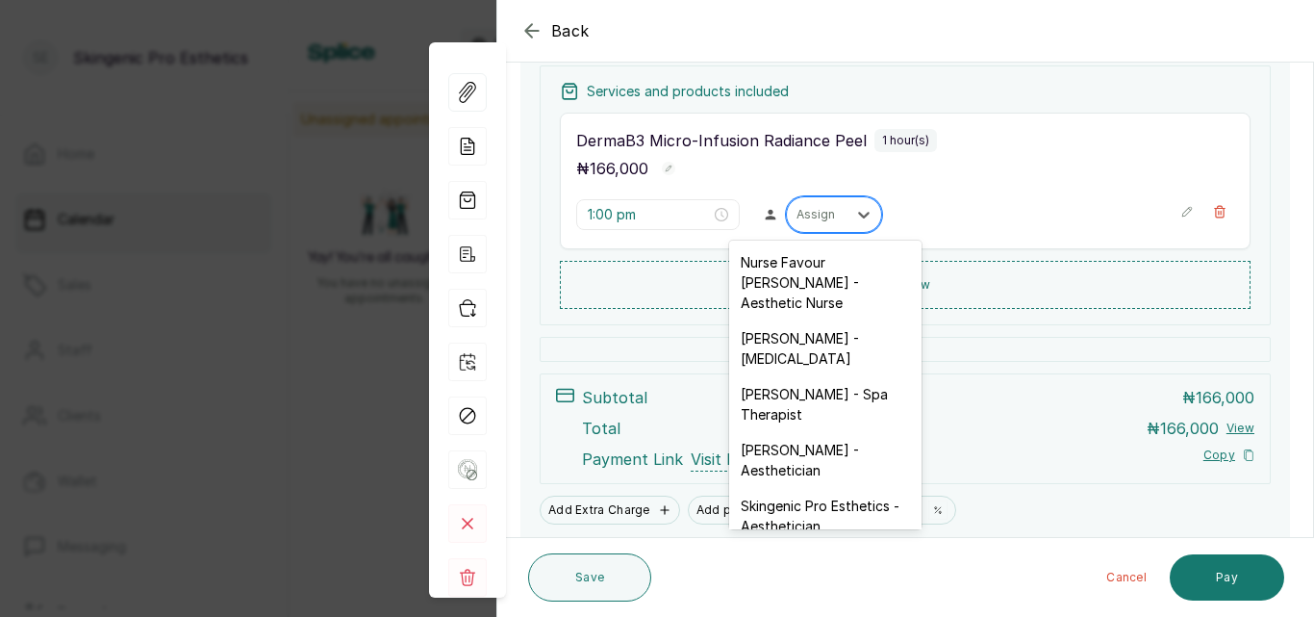
click at [834, 218] on div "Assign" at bounding box center [817, 214] width 60 height 25
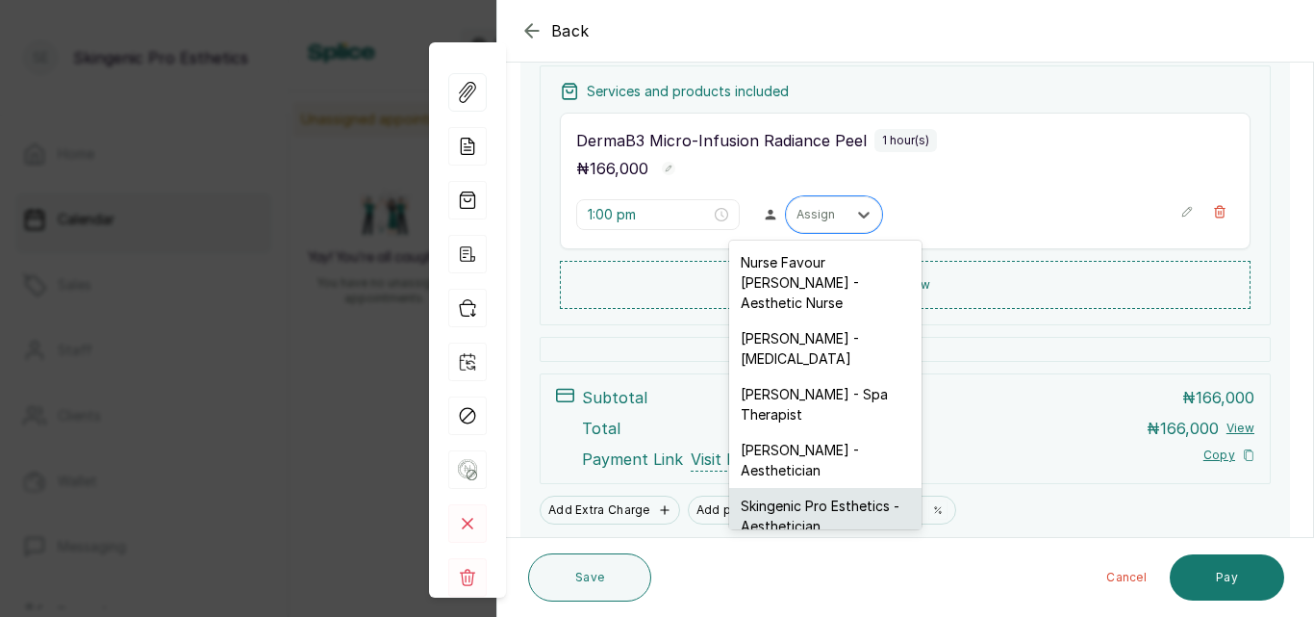
click at [800, 488] on div "Skingenic Pro Esthetics - Aesthetician" at bounding box center [825, 516] width 192 height 56
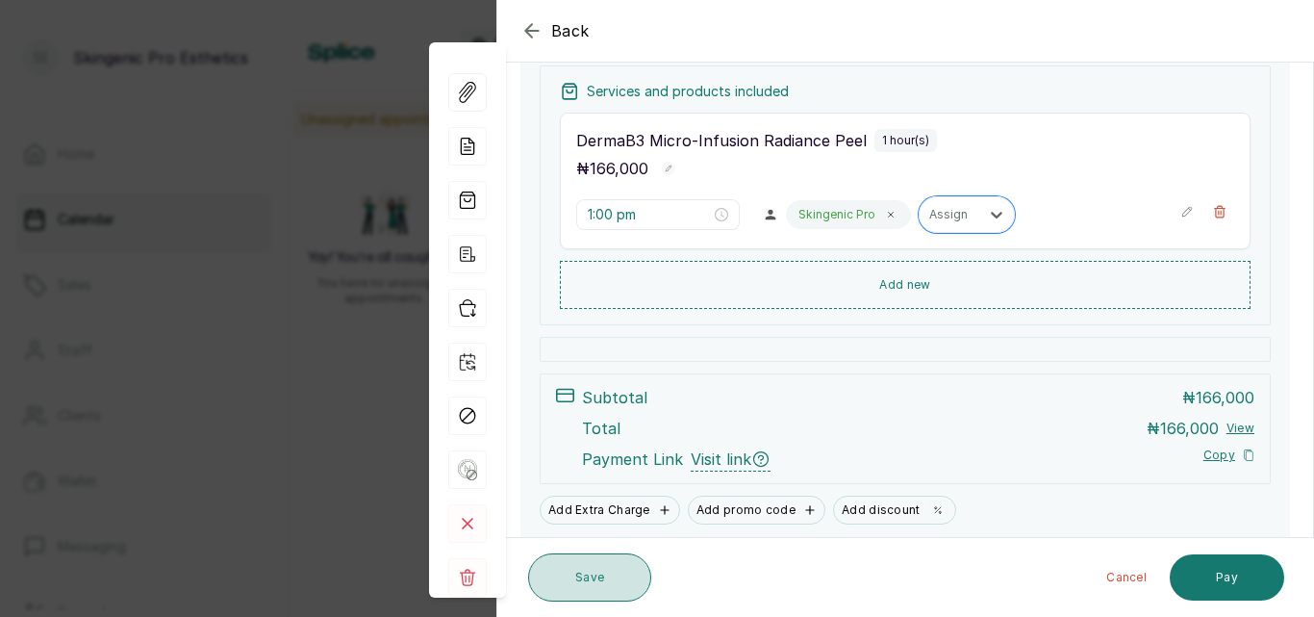
click at [561, 582] on button "Save" at bounding box center [589, 577] width 123 height 48
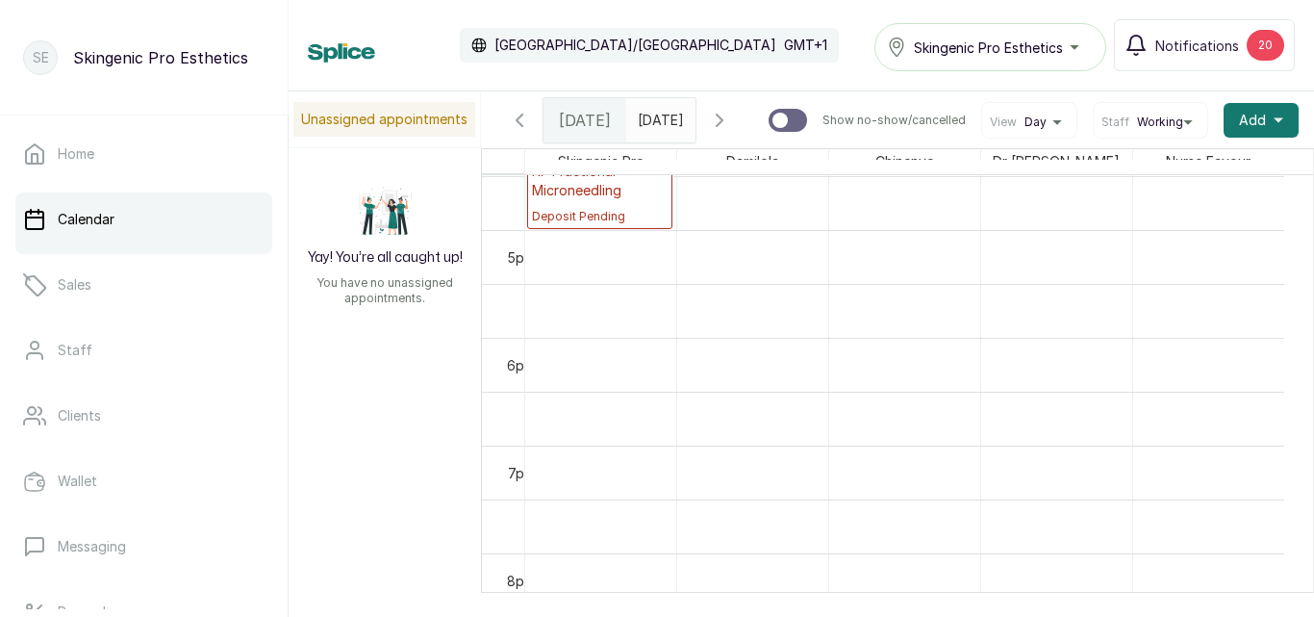
scroll to position [1729, 0]
